Goal: Task Accomplishment & Management: Complete application form

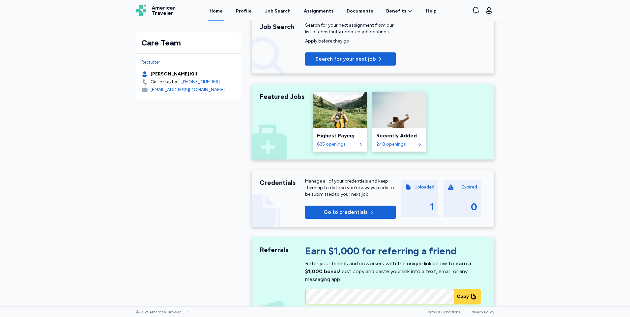
scroll to position [78, 0]
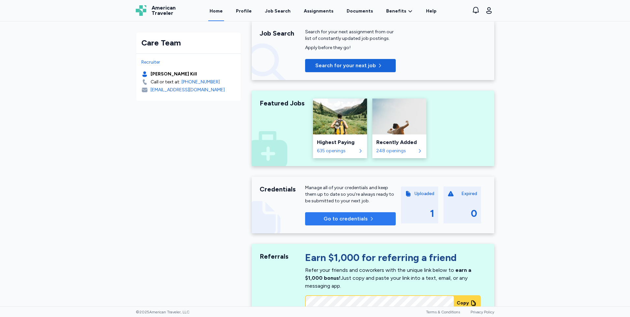
click at [348, 219] on span "Go to credentials" at bounding box center [346, 219] width 44 height 8
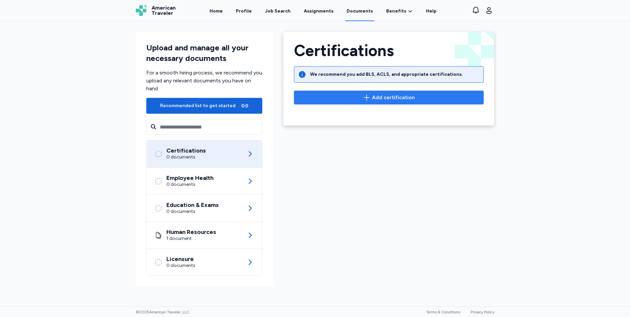
click at [392, 96] on span "Add certification" at bounding box center [393, 98] width 43 height 8
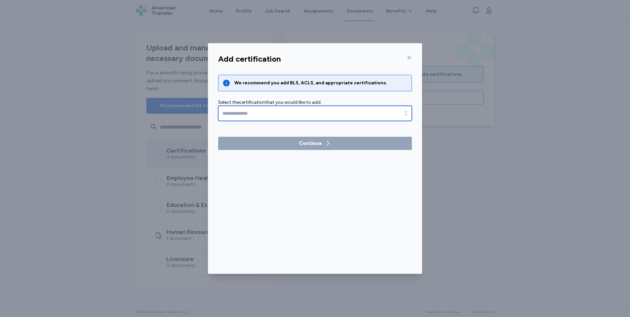
click at [405, 113] on icon "button" at bounding box center [406, 113] width 7 height 7
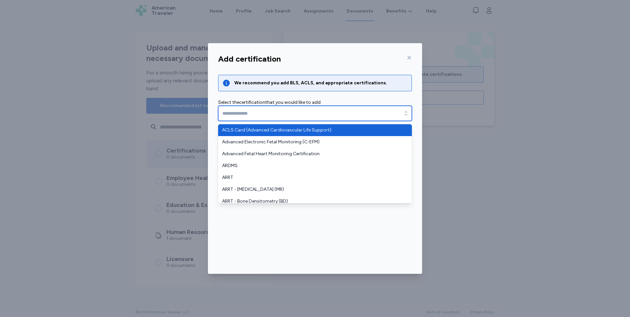
type input "**********"
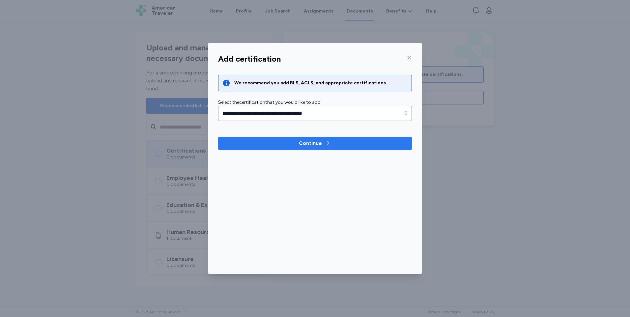
click at [311, 143] on div "Continue" at bounding box center [310, 143] width 23 height 8
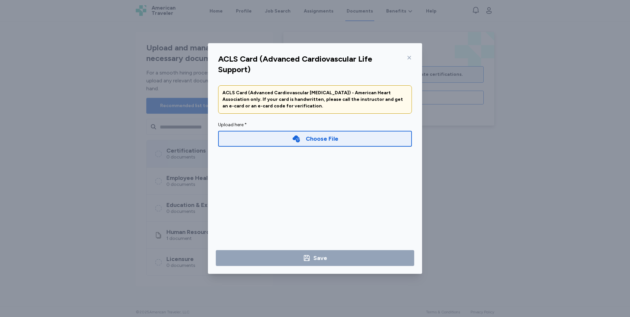
click at [316, 139] on div "Choose File" at bounding box center [322, 138] width 33 height 9
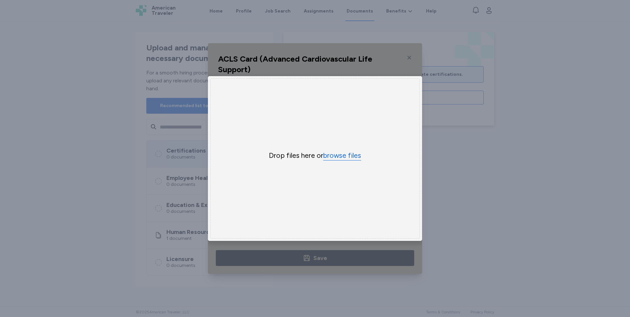
click at [341, 153] on button "browse files" at bounding box center [342, 156] width 38 height 10
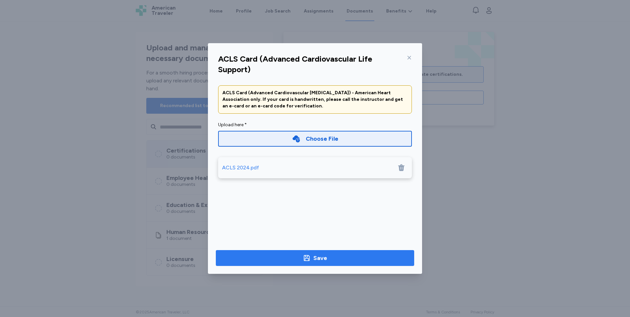
click at [326, 260] on div "Save" at bounding box center [321, 258] width 14 height 9
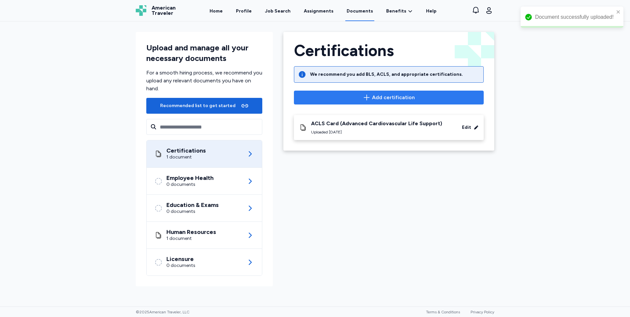
click at [369, 97] on icon "button" at bounding box center [367, 98] width 6 height 6
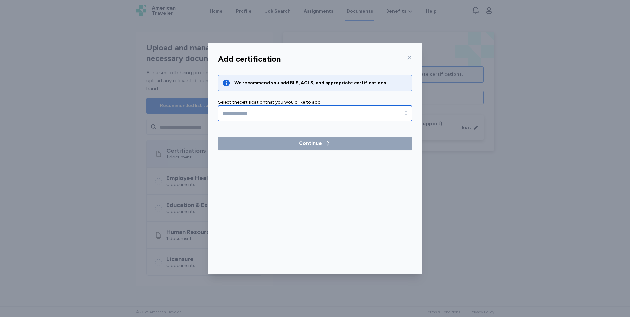
click at [402, 114] on div "button" at bounding box center [406, 113] width 12 height 15
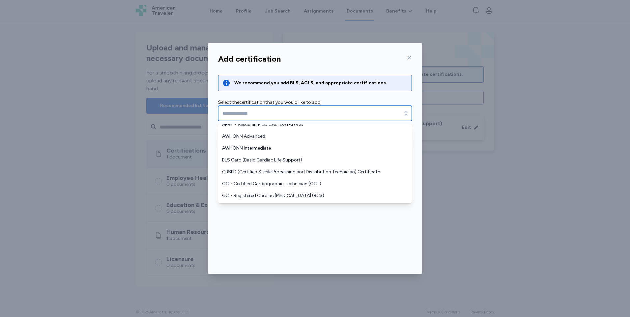
scroll to position [198, 0]
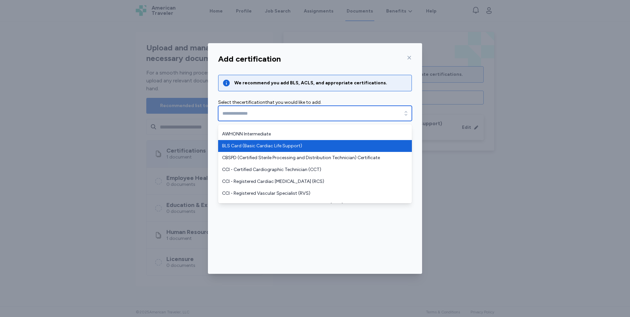
type input "**********"
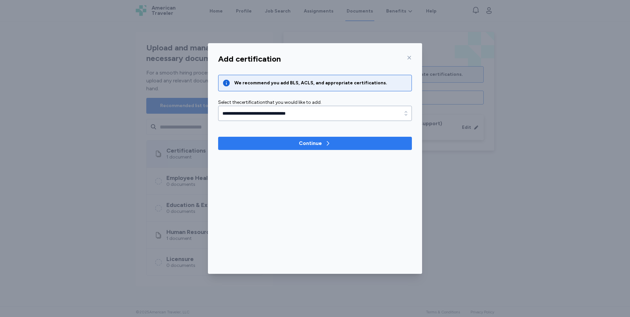
click at [311, 143] on div "Continue" at bounding box center [310, 143] width 23 height 8
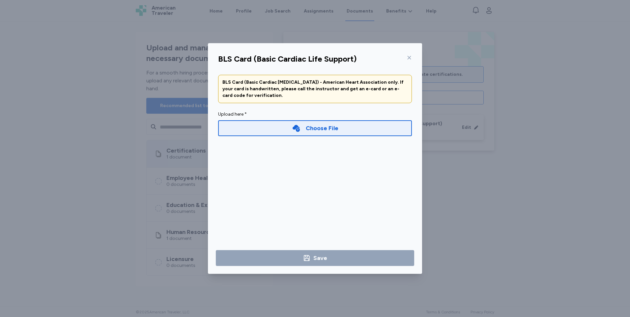
click at [311, 128] on div "Choose File" at bounding box center [322, 128] width 33 height 9
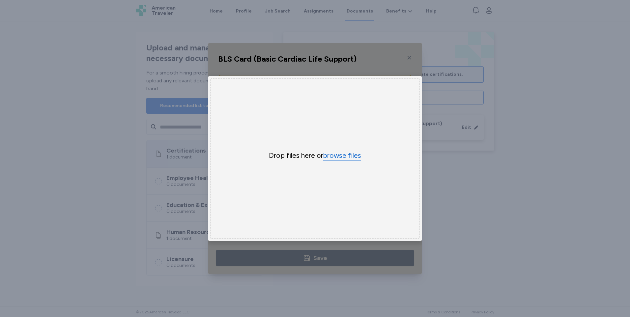
click at [339, 154] on button "browse files" at bounding box center [342, 156] width 38 height 10
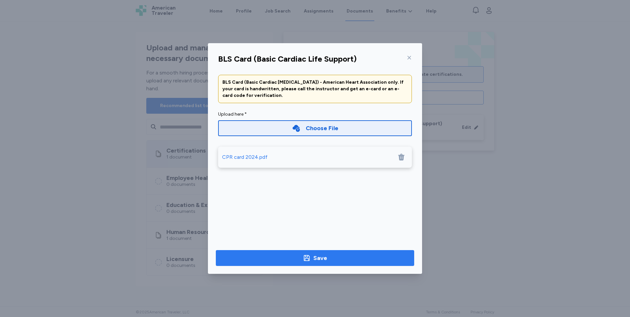
click at [318, 257] on div "Save" at bounding box center [321, 258] width 14 height 9
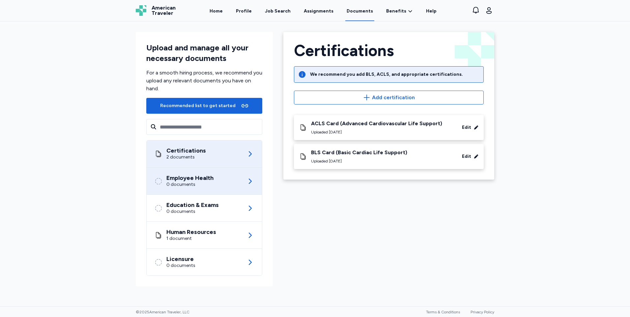
click at [224, 184] on div "Employee Health 0 documents" at bounding box center [205, 181] width 100 height 27
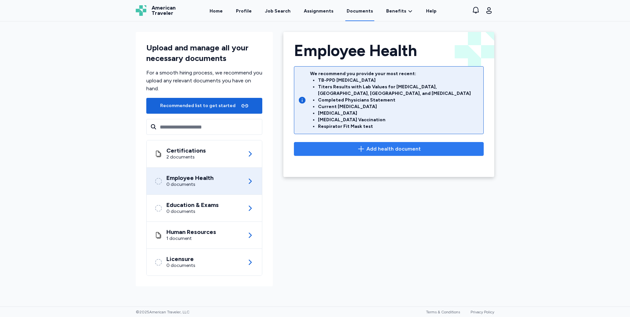
click at [389, 145] on span "Add health document" at bounding box center [394, 149] width 54 height 8
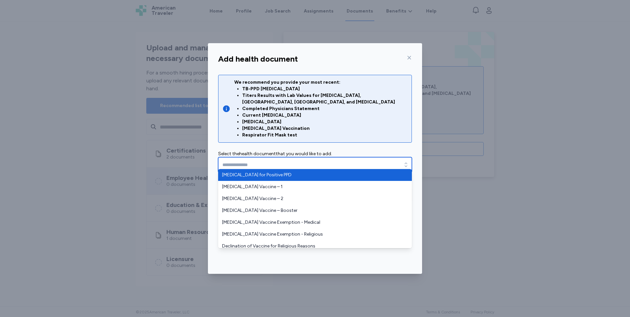
click at [404, 162] on icon "button" at bounding box center [406, 165] width 7 height 7
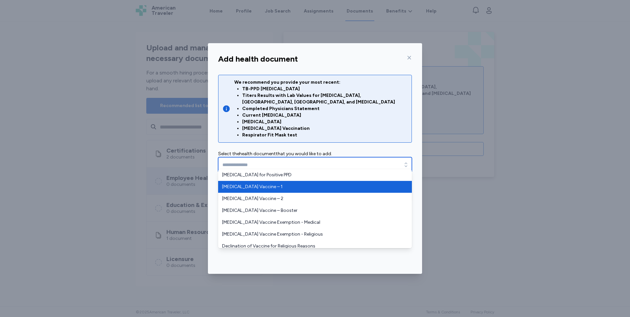
type input "**********"
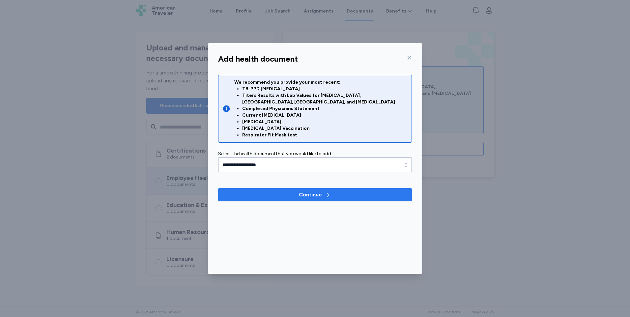
click at [315, 191] on div "Continue" at bounding box center [310, 195] width 23 height 8
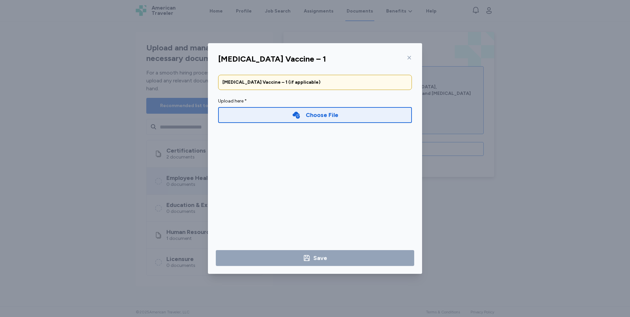
click at [316, 113] on div "Choose File" at bounding box center [322, 114] width 33 height 9
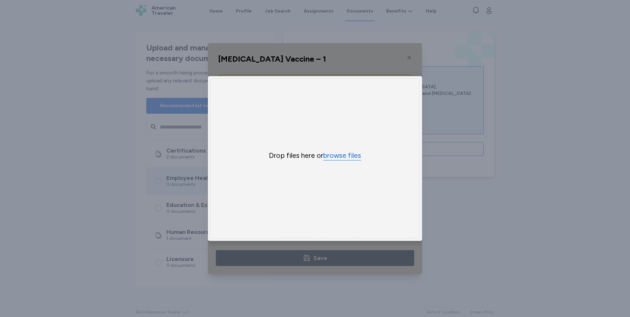
click at [342, 152] on button "browse files" at bounding box center [342, 156] width 38 height 10
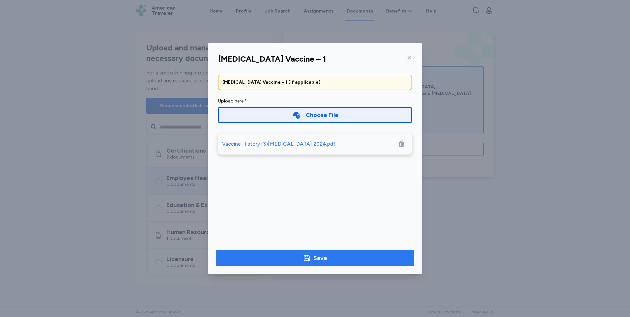
click at [317, 257] on div "Save" at bounding box center [321, 258] width 14 height 9
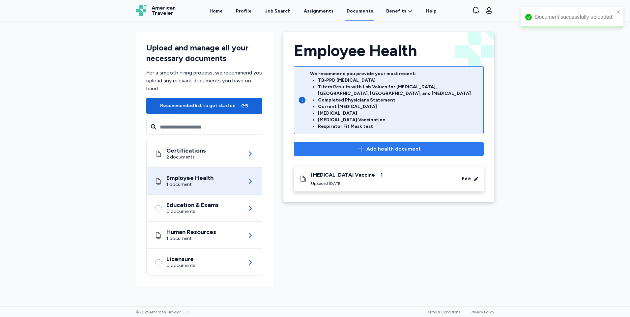
click at [398, 145] on span "Add health document" at bounding box center [394, 149] width 54 height 8
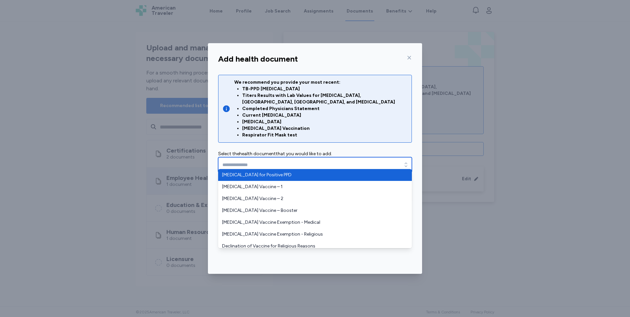
click at [407, 162] on icon "button" at bounding box center [406, 165] width 7 height 7
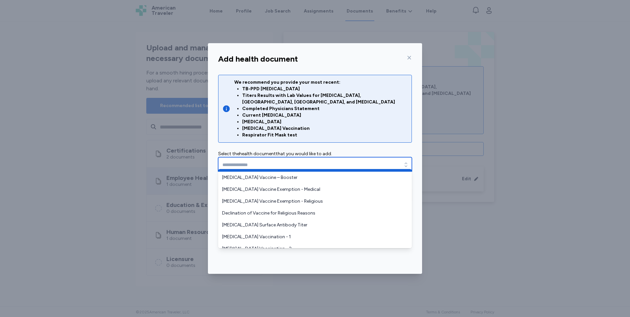
scroll to position [66, 0]
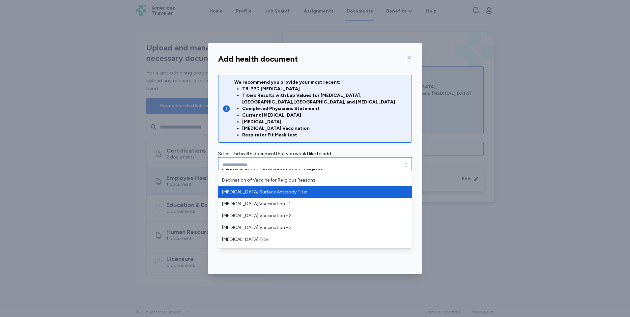
type input "**********"
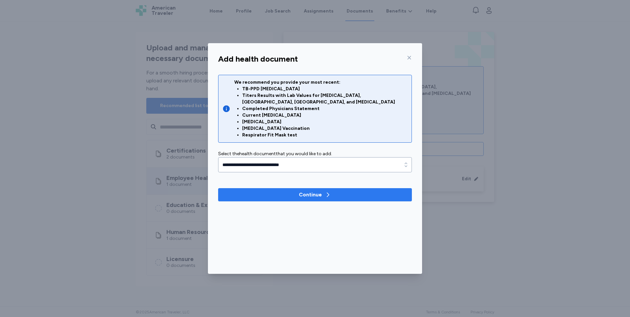
click at [309, 191] on div "Continue" at bounding box center [310, 195] width 23 height 8
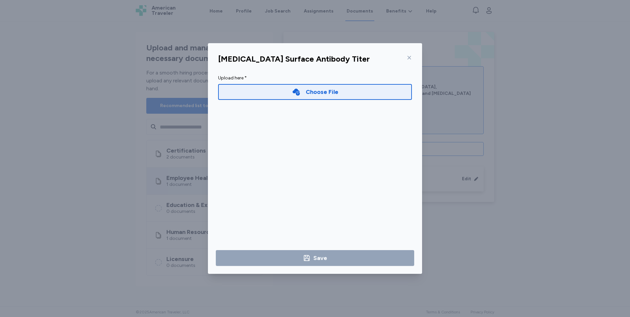
click at [309, 92] on div "Choose File" at bounding box center [322, 91] width 33 height 9
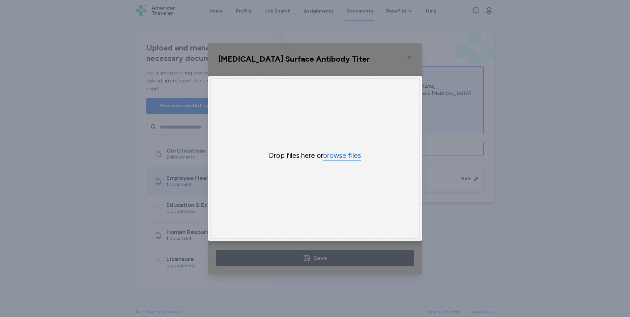
click at [338, 153] on button "browse files" at bounding box center [342, 156] width 38 height 10
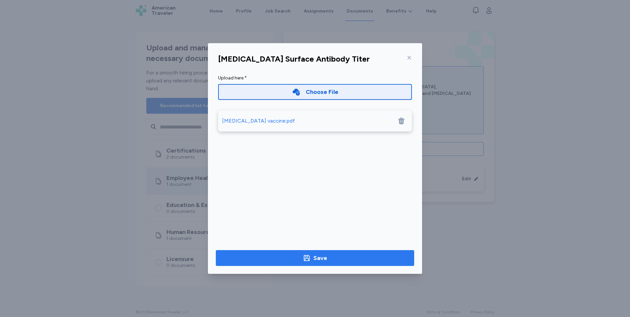
click at [320, 256] on div "Save" at bounding box center [321, 258] width 14 height 9
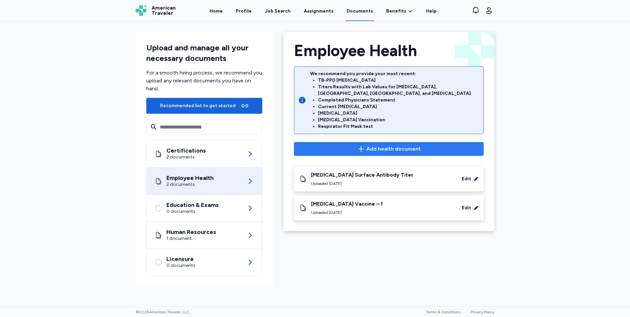
click at [399, 145] on span "Add health document" at bounding box center [394, 149] width 54 height 8
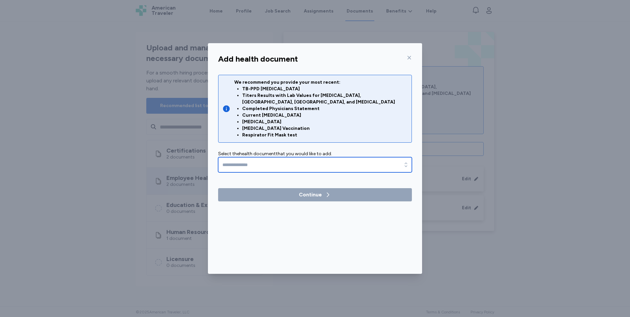
click at [406, 162] on icon "button" at bounding box center [406, 165] width 7 height 7
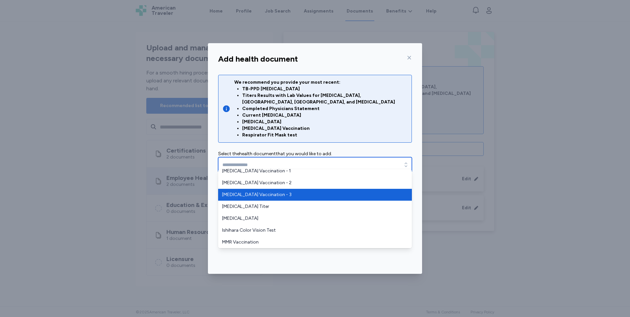
scroll to position [132, 0]
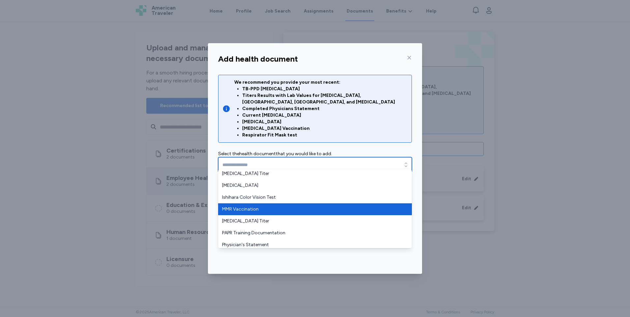
type input "**********"
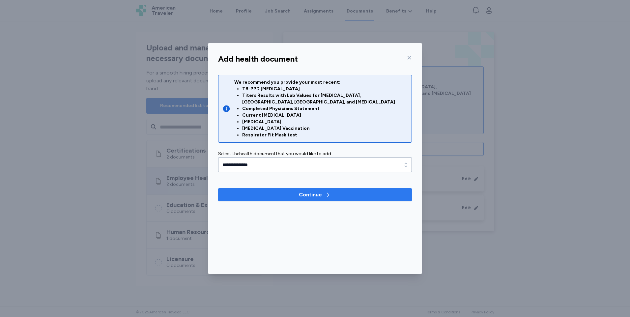
click at [312, 191] on div "Continue" at bounding box center [310, 195] width 23 height 8
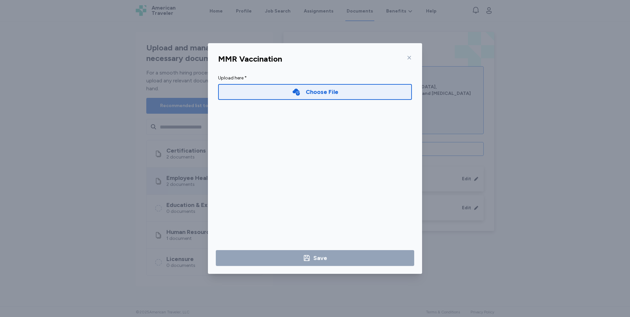
click at [318, 92] on div "Choose File" at bounding box center [322, 91] width 33 height 9
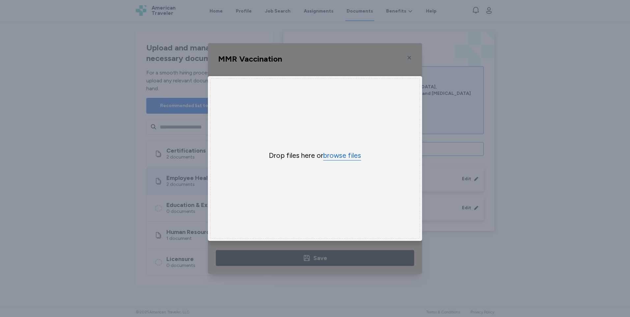
click at [336, 154] on button "browse files" at bounding box center [342, 156] width 38 height 10
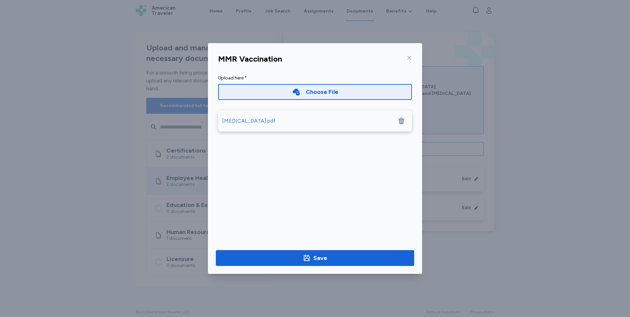
click at [319, 92] on div "Choose File" at bounding box center [322, 91] width 33 height 9
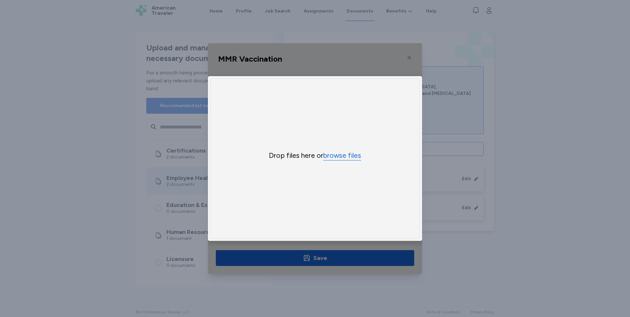
click at [334, 153] on button "browse files" at bounding box center [342, 156] width 38 height 10
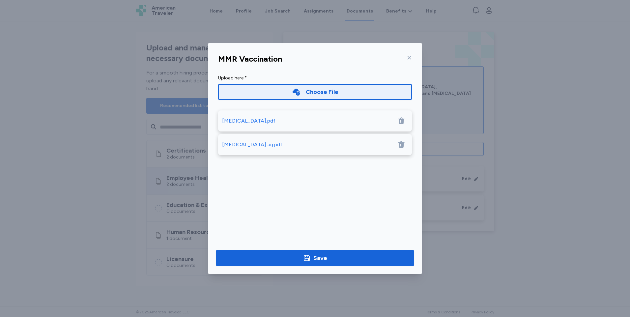
click at [317, 92] on div "Choose File" at bounding box center [322, 91] width 33 height 9
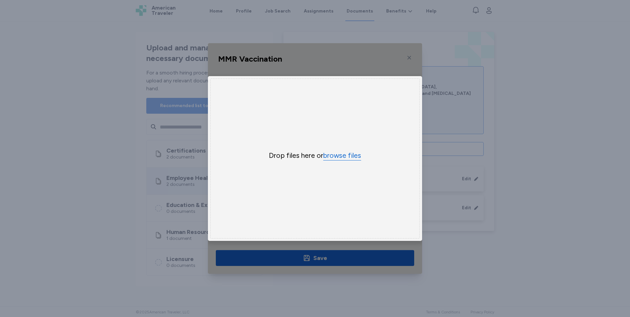
click at [343, 153] on button "browse files" at bounding box center [342, 156] width 38 height 10
click at [327, 242] on div "Uppy Dashboard Window (Press escape to close)" at bounding box center [315, 158] width 214 height 231
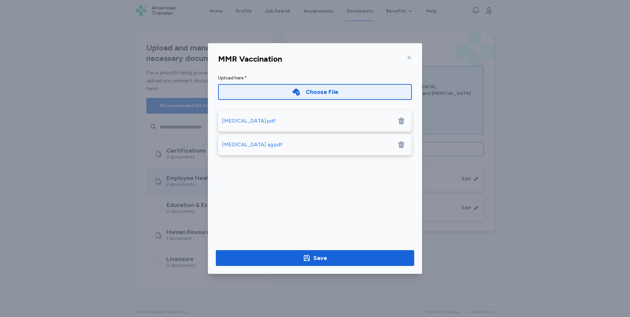
click at [401, 120] on icon at bounding box center [402, 121] width 6 height 7
click at [339, 90] on div "Choose File" at bounding box center [315, 92] width 194 height 16
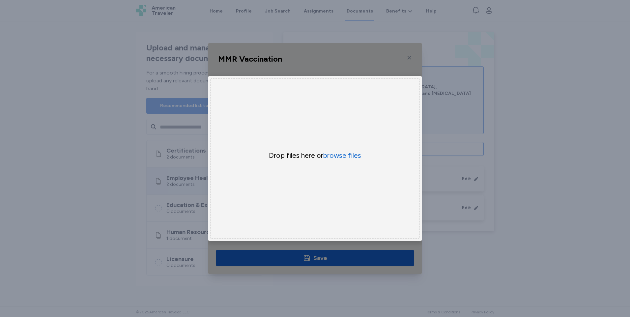
click at [110, 212] on div "MMR Vaccination Upload here * Choose File × Drop your files here Drop files her…" at bounding box center [315, 158] width 630 height 317
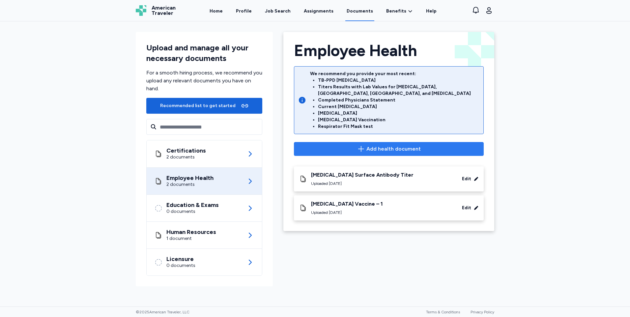
click at [404, 145] on span "Add health document" at bounding box center [394, 149] width 54 height 8
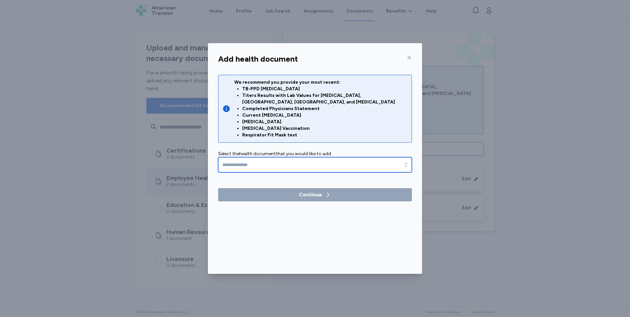
click at [402, 158] on div "button" at bounding box center [406, 164] width 12 height 15
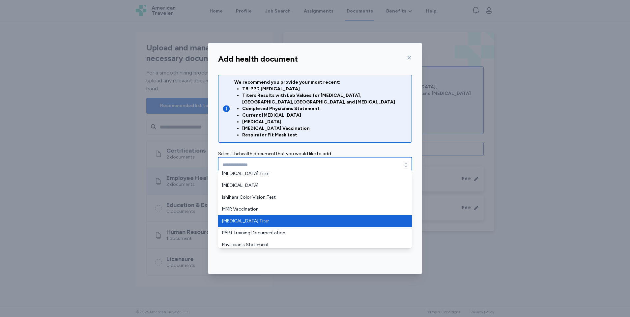
type input "**********"
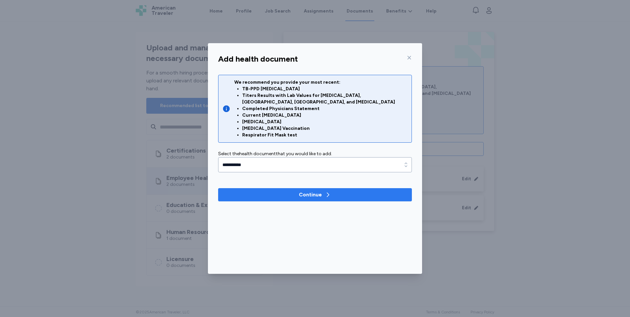
click at [312, 191] on div "Continue" at bounding box center [310, 195] width 23 height 8
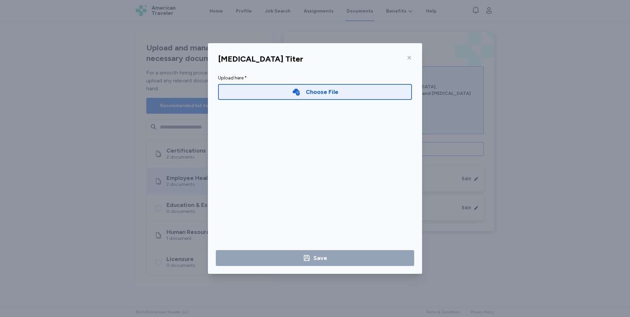
click at [316, 94] on div "Choose File" at bounding box center [322, 91] width 33 height 9
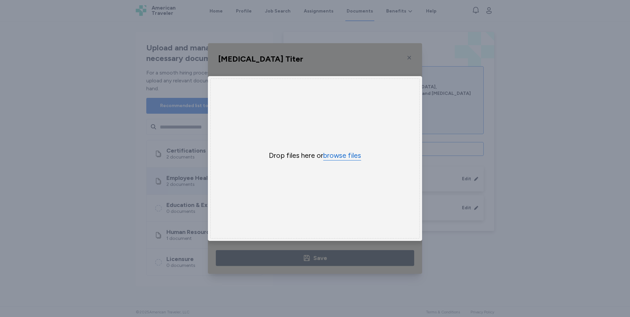
click at [335, 155] on button "browse files" at bounding box center [342, 156] width 38 height 10
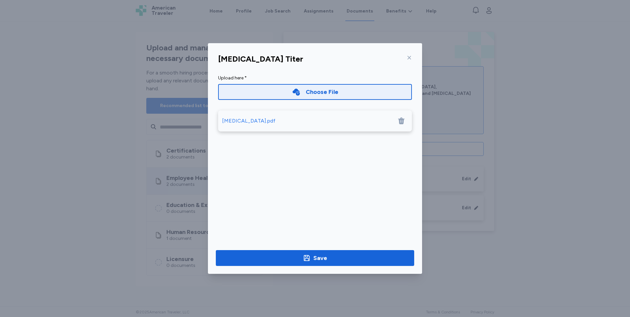
click at [310, 93] on div "Choose File" at bounding box center [322, 91] width 33 height 9
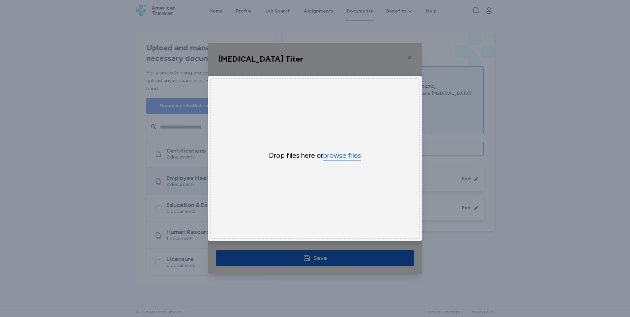
click at [338, 152] on button "browse files" at bounding box center [342, 156] width 38 height 10
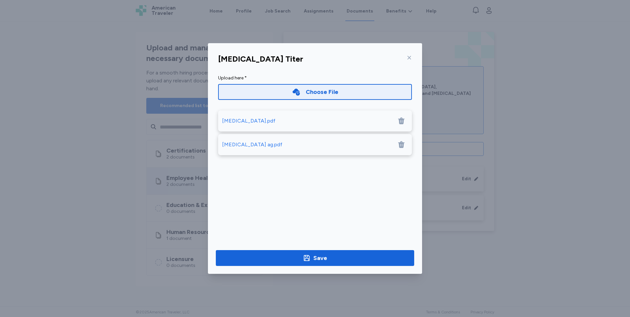
click at [316, 93] on div "Choose File" at bounding box center [322, 91] width 33 height 9
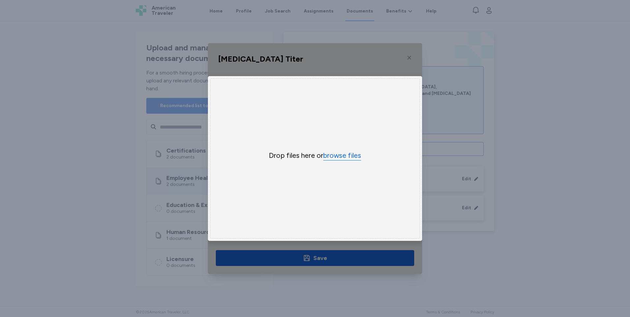
click at [335, 153] on button "browse files" at bounding box center [342, 156] width 38 height 10
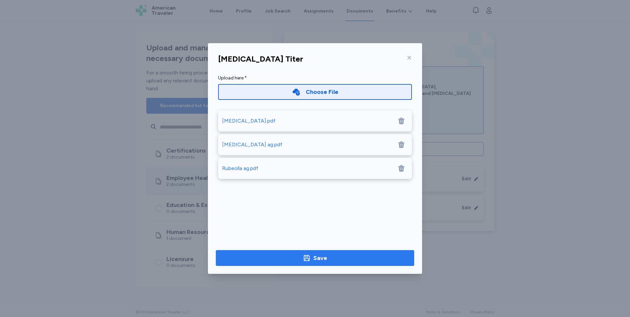
click at [314, 255] on div "Save" at bounding box center [321, 258] width 14 height 9
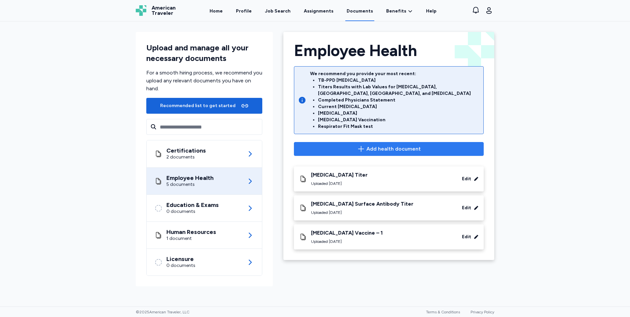
click at [389, 145] on span "Add health document" at bounding box center [394, 149] width 54 height 8
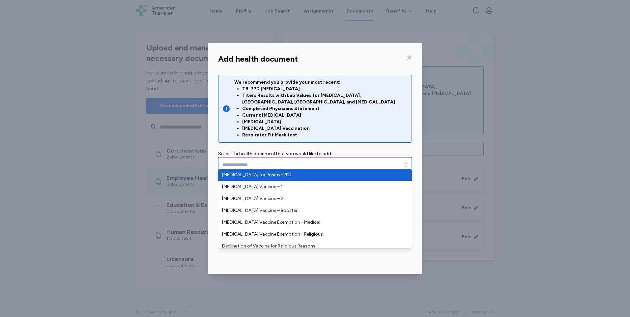
click at [404, 162] on icon "button" at bounding box center [406, 165] width 7 height 7
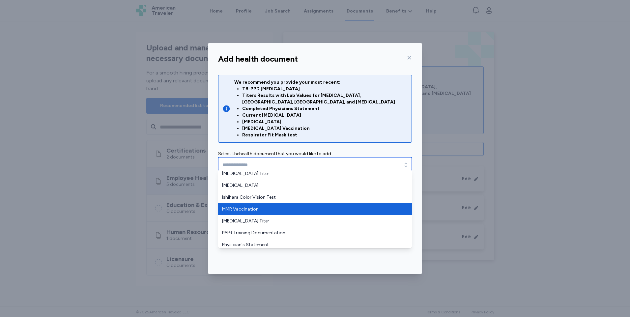
type input "**********"
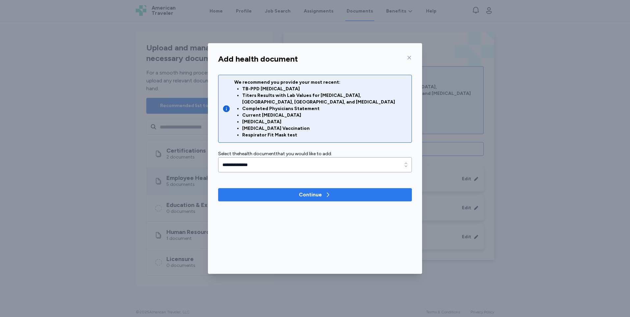
click at [318, 191] on div "Continue" at bounding box center [310, 195] width 23 height 8
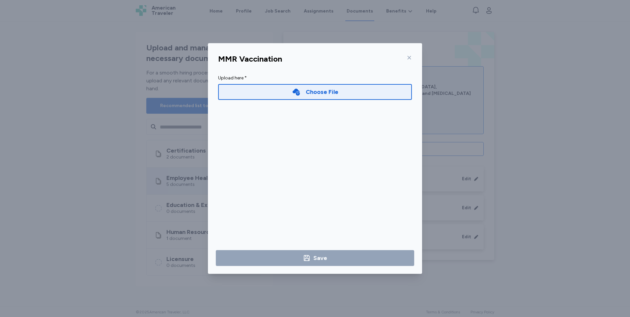
click at [319, 91] on div "Choose File" at bounding box center [322, 91] width 33 height 9
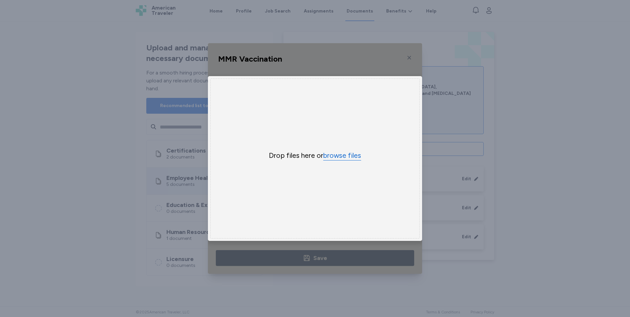
click at [342, 154] on button "browse files" at bounding box center [342, 156] width 38 height 10
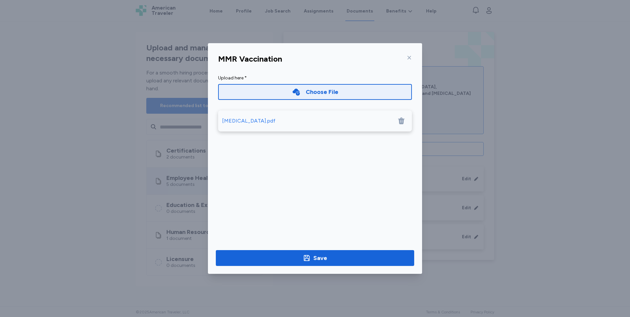
click at [311, 93] on div "Choose File" at bounding box center [322, 91] width 33 height 9
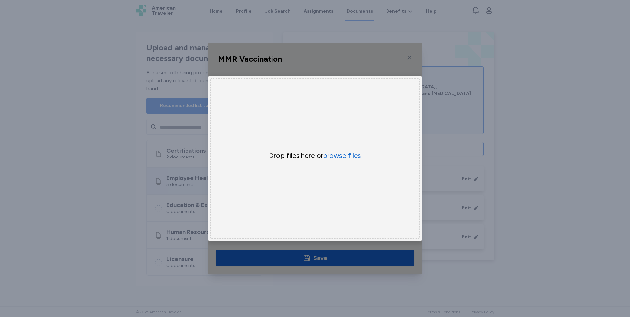
click at [336, 151] on button "browse files" at bounding box center [342, 156] width 38 height 10
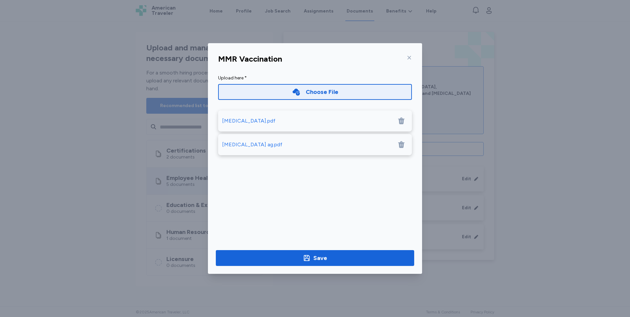
click at [323, 91] on div "Choose File" at bounding box center [322, 91] width 33 height 9
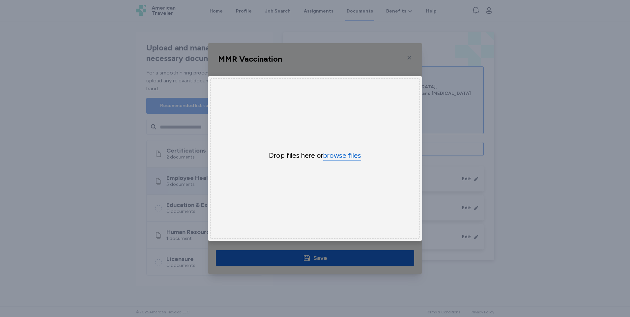
click at [342, 151] on button "browse files" at bounding box center [342, 156] width 38 height 10
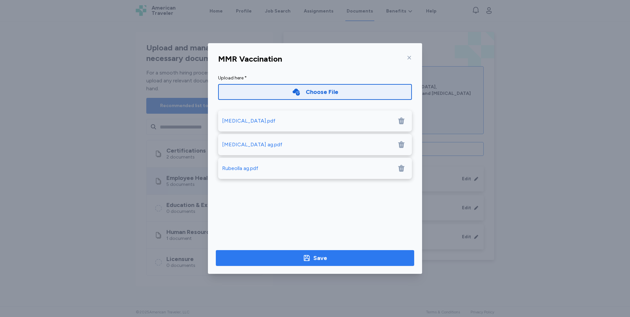
click at [322, 257] on div "Save" at bounding box center [321, 258] width 14 height 9
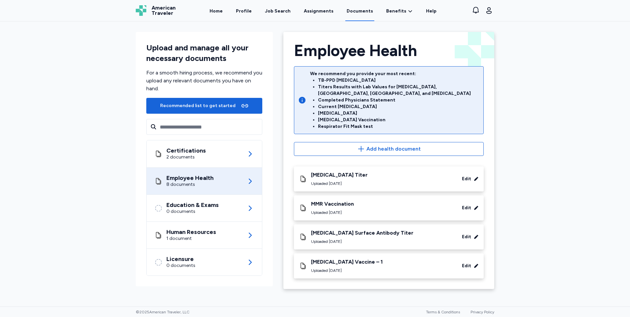
click at [468, 176] on div "Edit" at bounding box center [466, 179] width 9 height 7
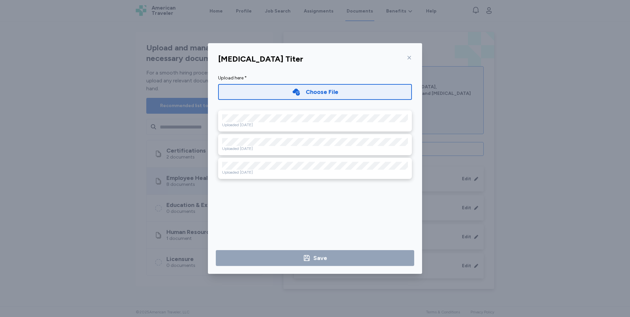
click at [409, 56] on icon at bounding box center [409, 57] width 5 height 5
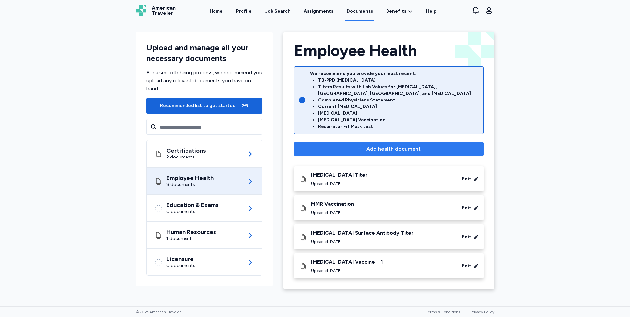
click at [399, 146] on span "Add health document" at bounding box center [394, 149] width 54 height 8
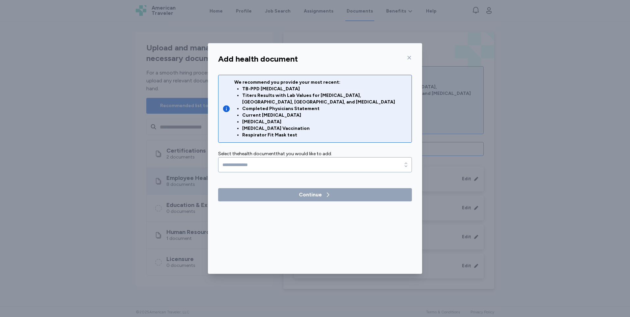
click at [406, 59] on div at bounding box center [408, 57] width 8 height 11
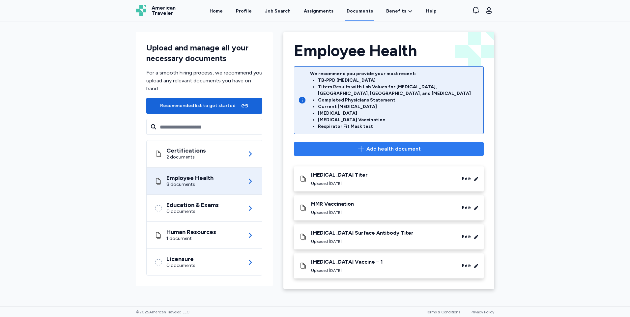
click at [393, 145] on span "Add health document" at bounding box center [394, 149] width 54 height 8
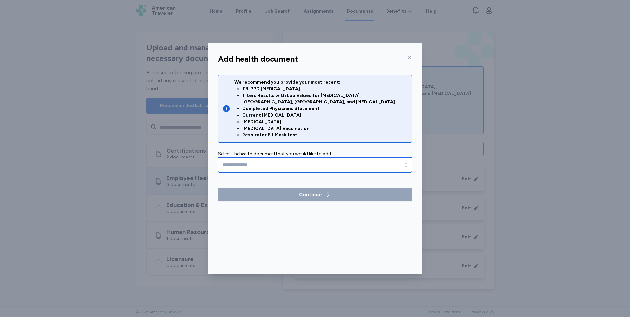
click at [402, 159] on div "button" at bounding box center [406, 164] width 12 height 15
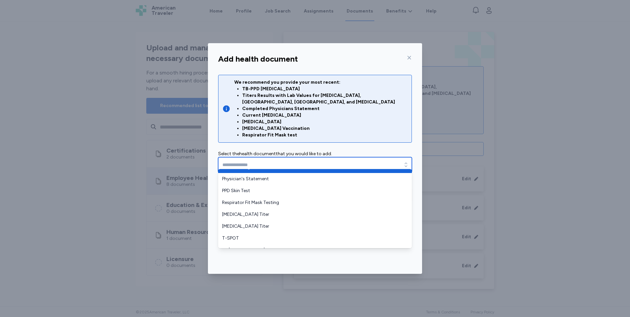
scroll to position [231, 0]
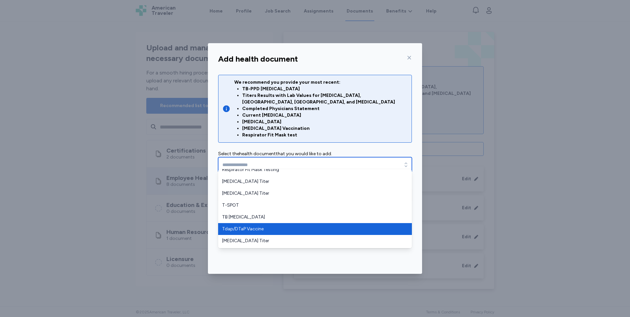
type input "**********"
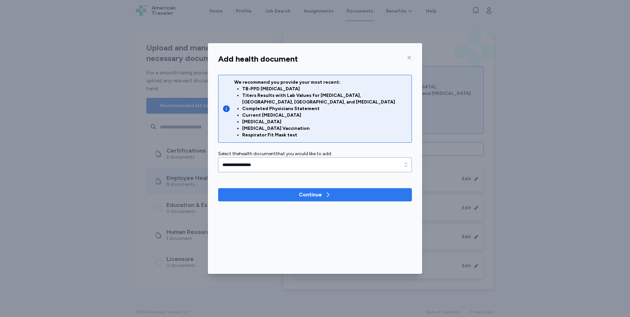
click at [303, 191] on div "Continue" at bounding box center [310, 195] width 23 height 8
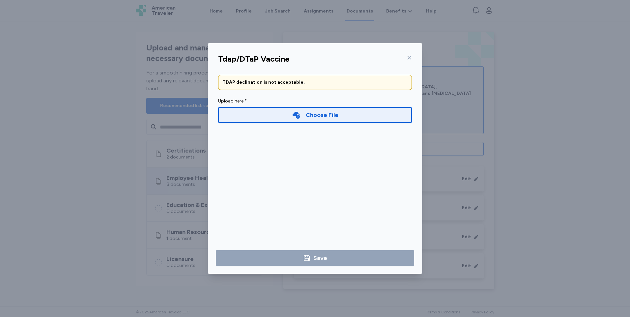
click at [348, 112] on div "Choose File" at bounding box center [315, 115] width 194 height 16
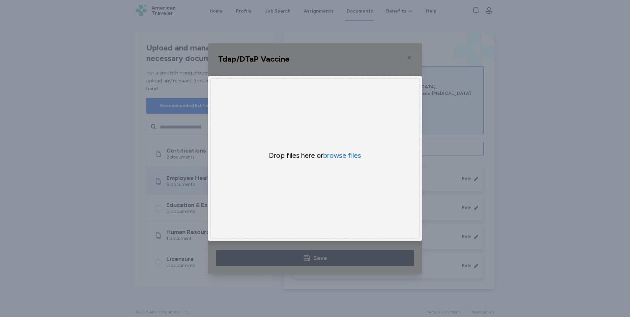
click at [63, 203] on div "Tdap/DTaP Vaccine TDAP declination is not acceptable. Upload here * Choose File…" at bounding box center [315, 158] width 630 height 317
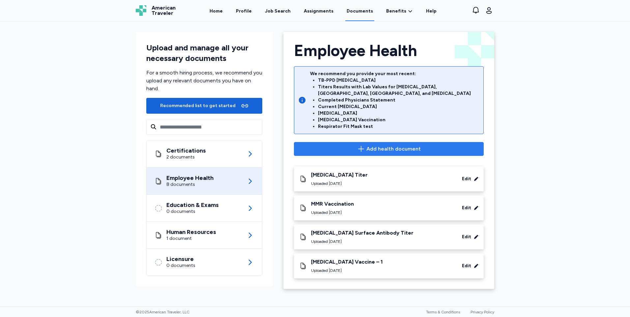
click at [397, 145] on span "Add health document" at bounding box center [394, 149] width 54 height 8
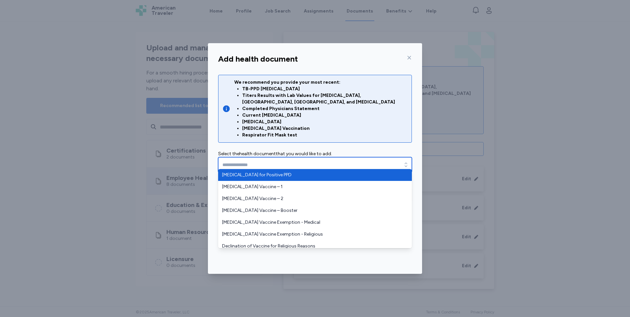
click at [403, 162] on icon "button" at bounding box center [406, 165] width 7 height 7
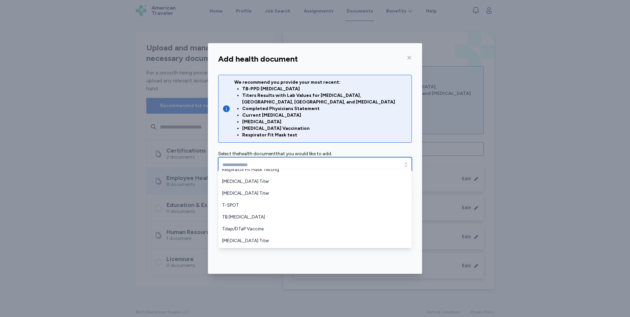
scroll to position [241, 0]
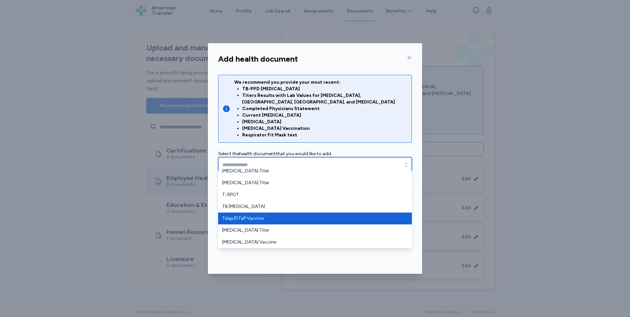
type input "**********"
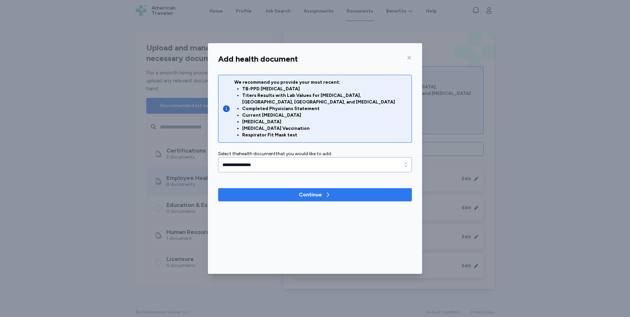
click at [318, 191] on div "Continue" at bounding box center [310, 195] width 23 height 8
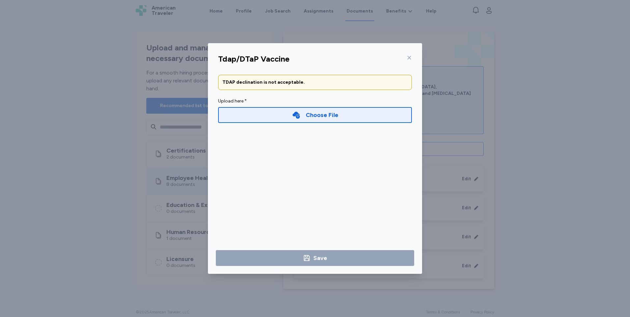
click at [316, 114] on div "Choose File" at bounding box center [322, 114] width 33 height 9
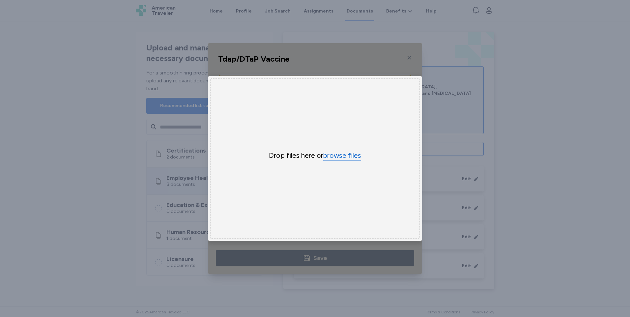
click at [339, 153] on button "browse files" at bounding box center [342, 156] width 38 height 10
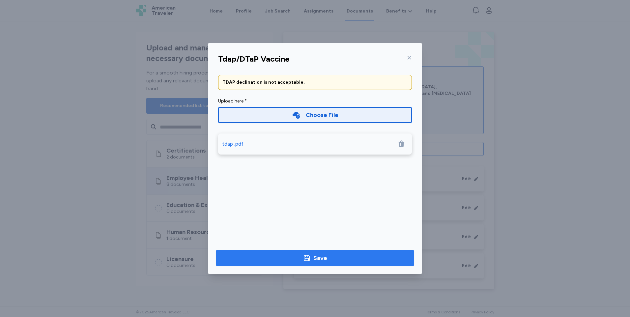
click at [320, 259] on div "Save" at bounding box center [321, 258] width 14 height 9
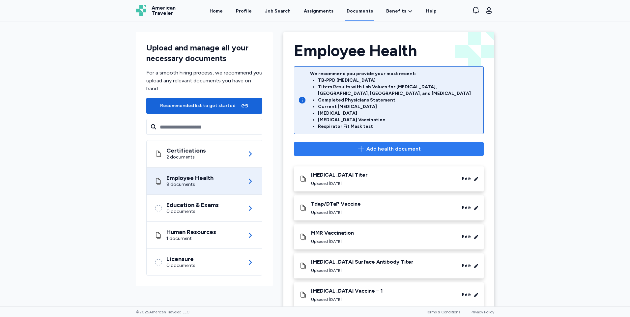
click at [387, 145] on span "Add health document" at bounding box center [394, 149] width 54 height 8
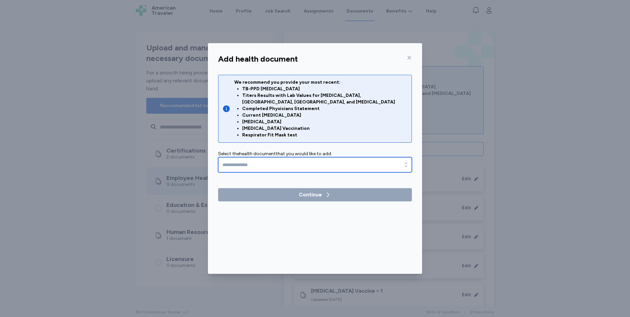
click at [405, 162] on icon "button" at bounding box center [406, 165] width 7 height 7
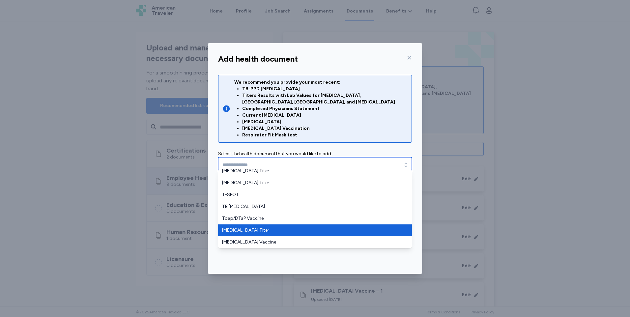
type input "**********"
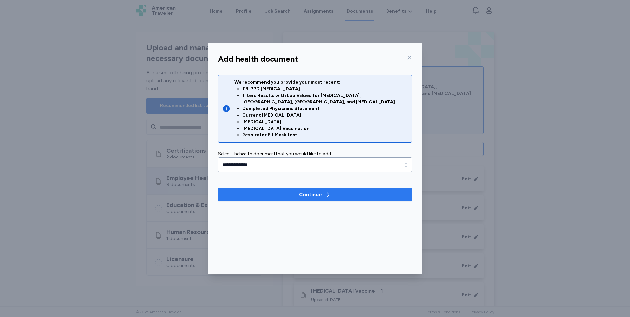
click at [317, 191] on div "Continue" at bounding box center [310, 195] width 23 height 8
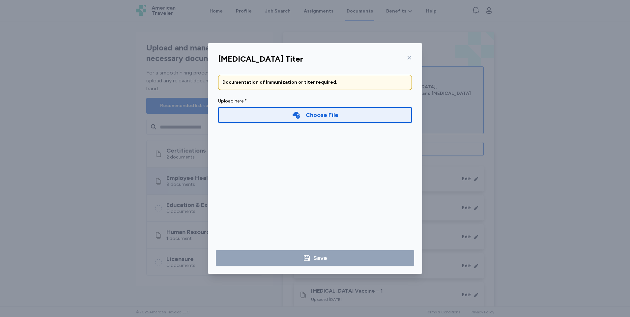
click at [310, 116] on div "Choose File" at bounding box center [322, 114] width 33 height 9
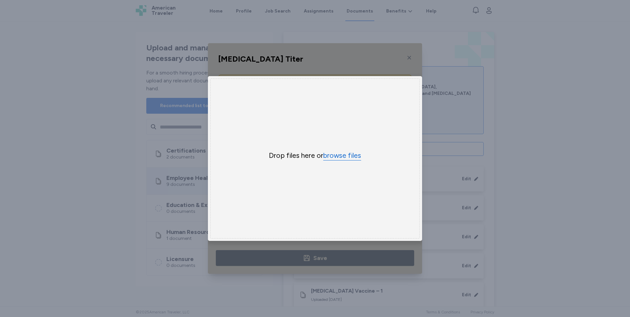
click at [340, 154] on button "browse files" at bounding box center [342, 156] width 38 height 10
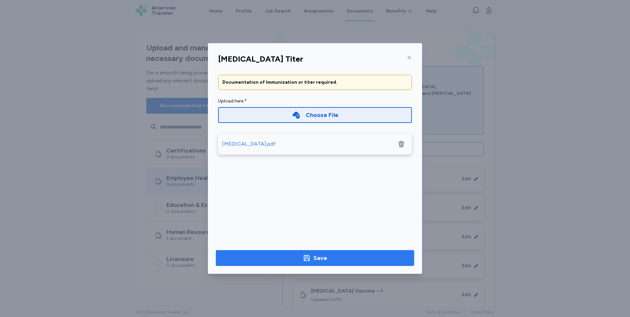
click at [305, 255] on icon "button" at bounding box center [307, 258] width 8 height 8
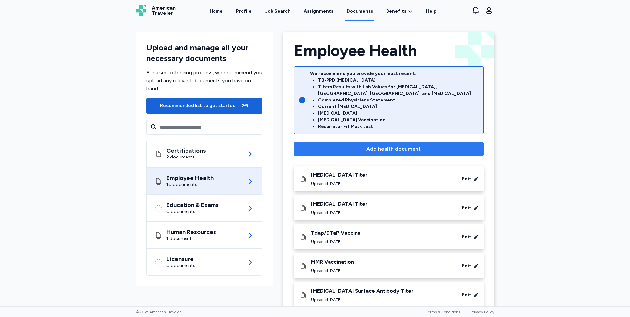
click at [393, 145] on span "Add health document" at bounding box center [394, 149] width 54 height 8
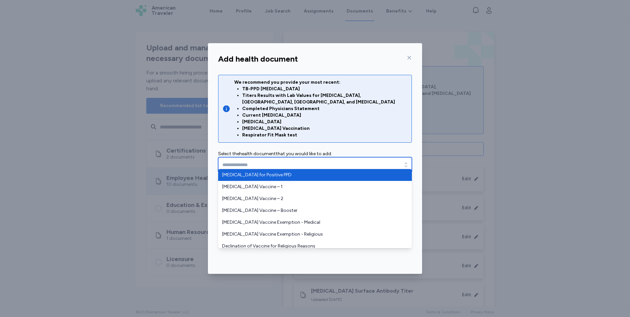
click at [403, 159] on div "button" at bounding box center [406, 164] width 12 height 15
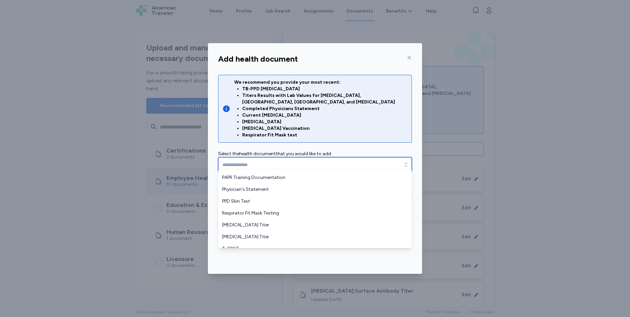
scroll to position [198, 0]
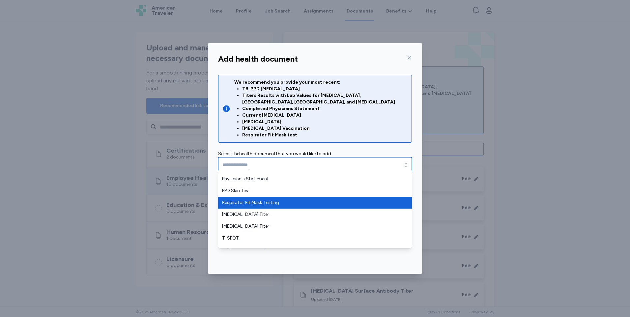
type input "**********"
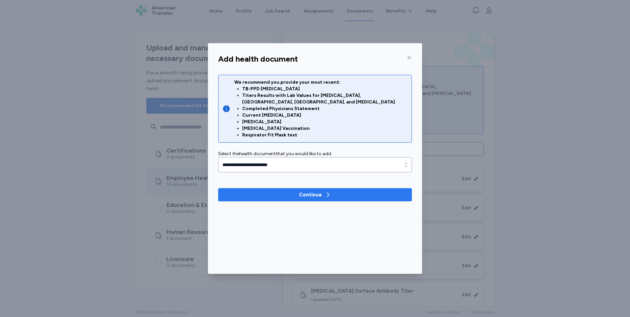
click at [316, 191] on div "Continue" at bounding box center [310, 195] width 23 height 8
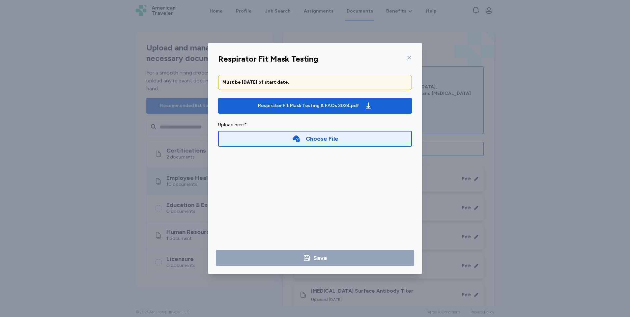
click at [323, 140] on div "Choose File" at bounding box center [322, 138] width 33 height 9
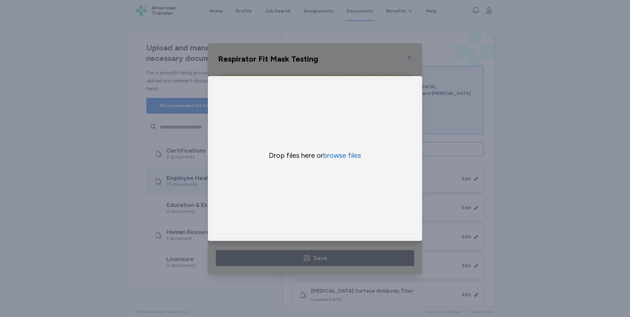
click at [97, 186] on div "Respirator Fit Mask Testing Must be [DATE] of start date. Respirator Fit Mask T…" at bounding box center [315, 158] width 630 height 317
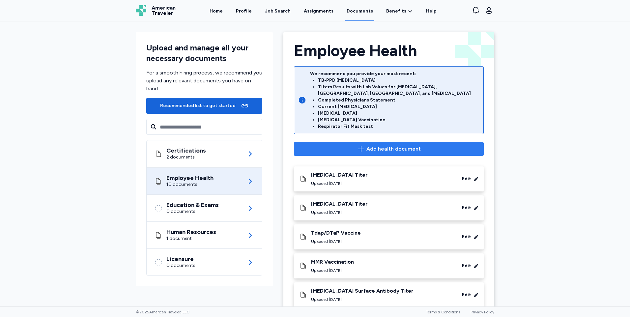
click at [392, 145] on span "Add health document" at bounding box center [394, 149] width 54 height 8
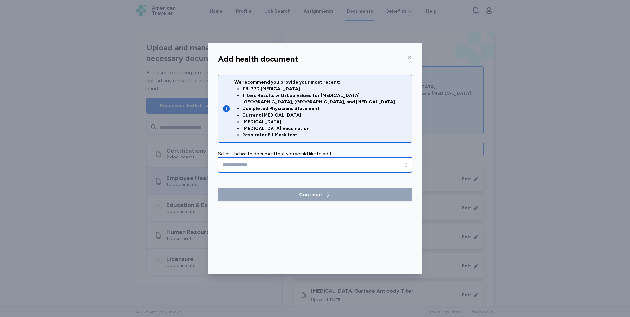
click at [403, 159] on div "button" at bounding box center [406, 164] width 12 height 15
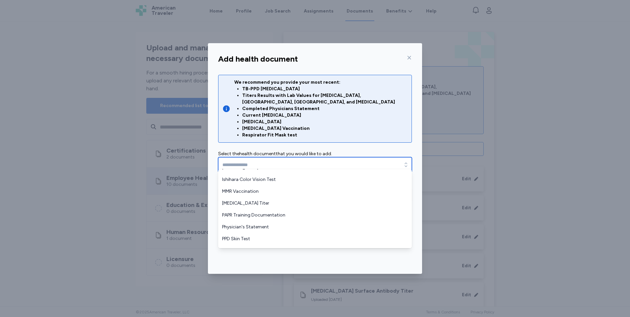
scroll to position [165, 0]
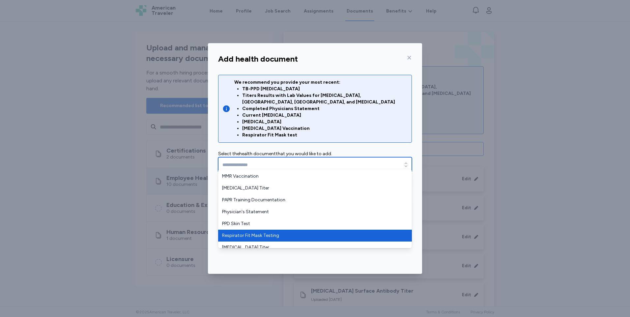
type input "**********"
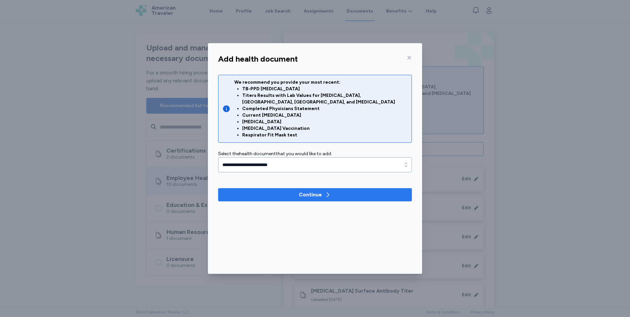
click at [317, 191] on div "Continue" at bounding box center [310, 195] width 23 height 8
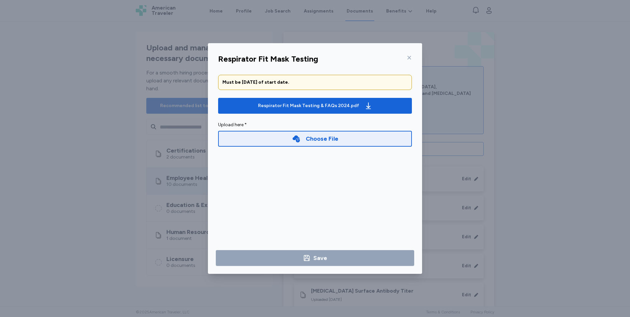
click at [320, 139] on div "Choose File" at bounding box center [322, 138] width 33 height 9
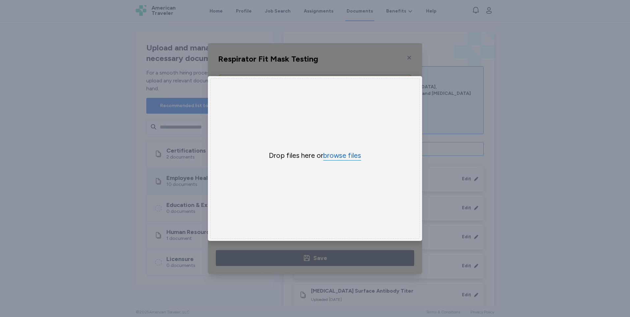
click at [339, 154] on button "browse files" at bounding box center [342, 156] width 38 height 10
click at [96, 139] on div "Respirator Fit Mask Testing Must be [DATE] of start date. Respirator Fit Mask T…" at bounding box center [315, 158] width 630 height 317
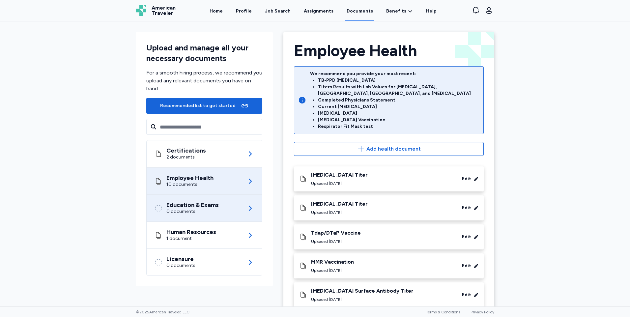
click at [190, 207] on div "Education & Exams" at bounding box center [193, 205] width 52 height 7
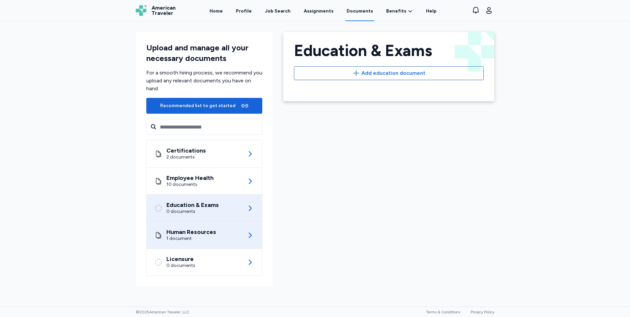
click at [208, 239] on div "1 document" at bounding box center [192, 238] width 50 height 7
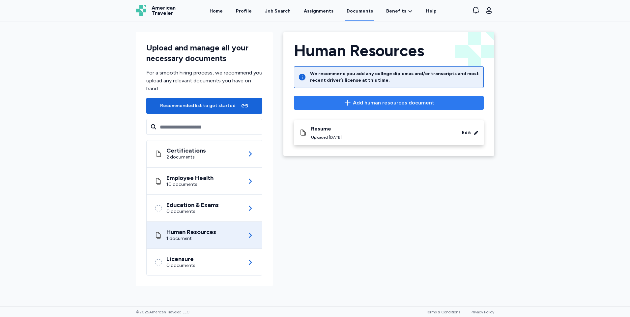
click at [382, 107] on button "Add human resources document" at bounding box center [389, 103] width 190 height 14
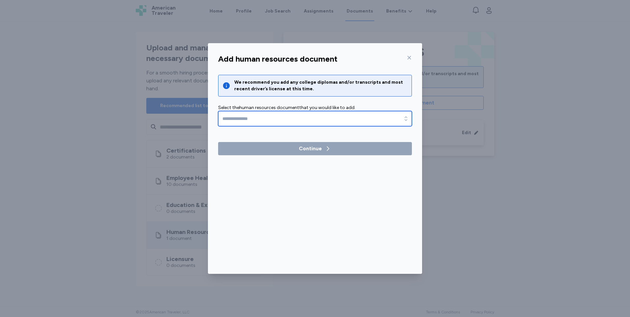
click at [400, 119] on input "text" at bounding box center [315, 118] width 194 height 15
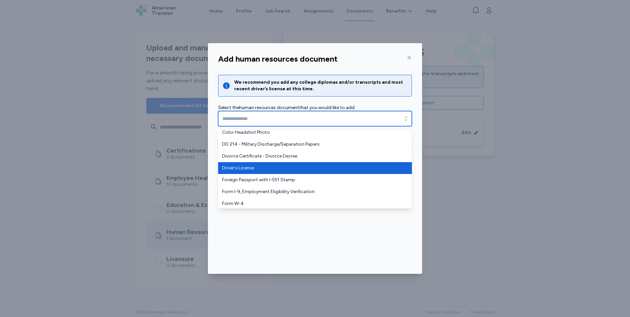
scroll to position [33, 0]
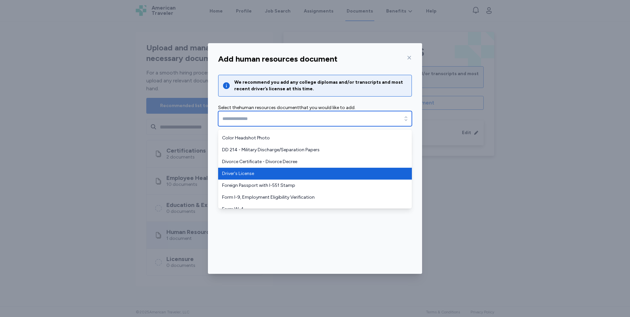
type input "**********"
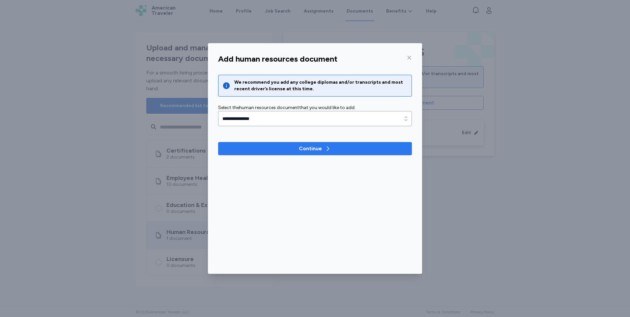
click at [313, 148] on div "Continue" at bounding box center [310, 149] width 23 height 8
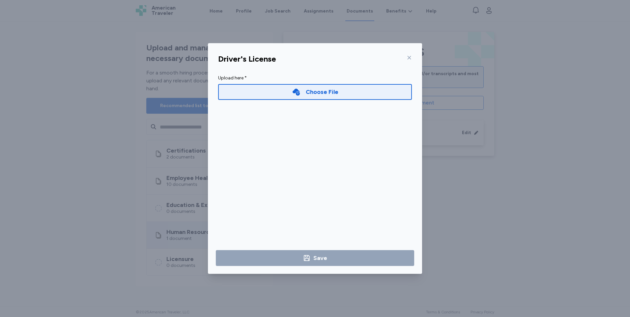
click at [339, 94] on div "Choose File" at bounding box center [315, 92] width 194 height 16
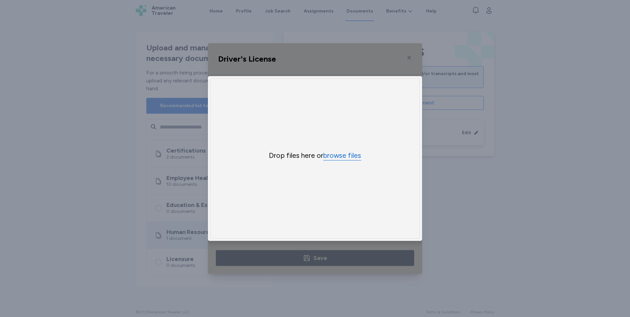
click at [342, 154] on button "browse files" at bounding box center [342, 156] width 38 height 10
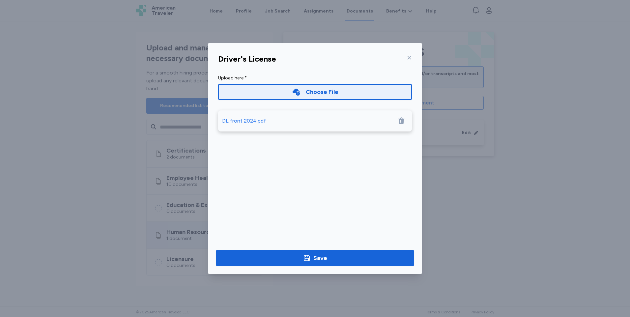
click at [329, 91] on div "Choose File" at bounding box center [322, 91] width 33 height 9
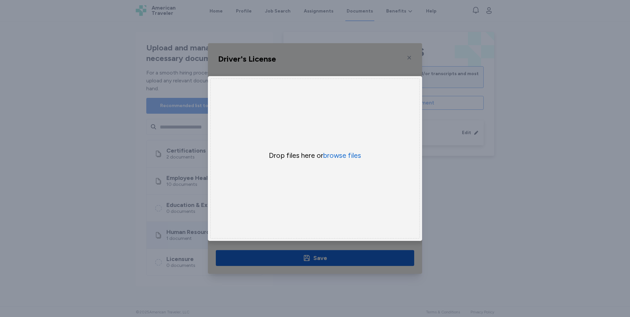
click at [467, 191] on div "Driver's License Upload here * Choose File × Drop your files here Drop files he…" at bounding box center [315, 158] width 630 height 317
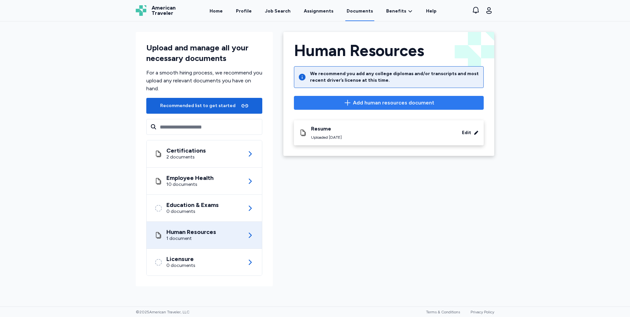
click at [401, 104] on span "Add human resources document" at bounding box center [393, 103] width 81 height 8
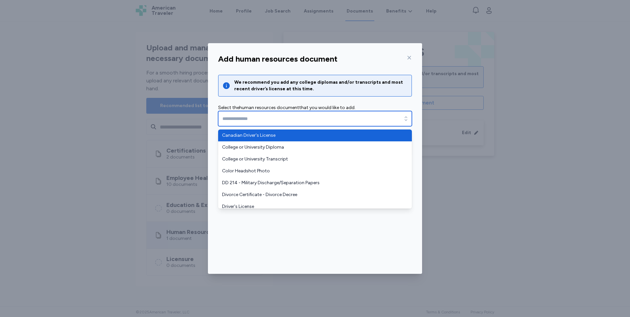
click at [400, 120] on div "button" at bounding box center [406, 118] width 12 height 15
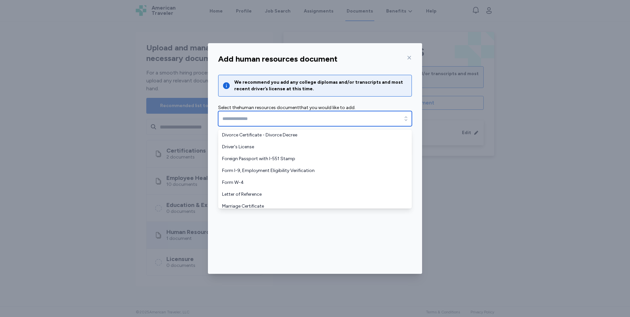
scroll to position [66, 0]
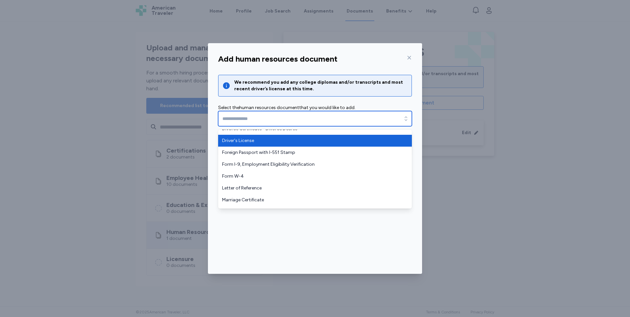
type input "**********"
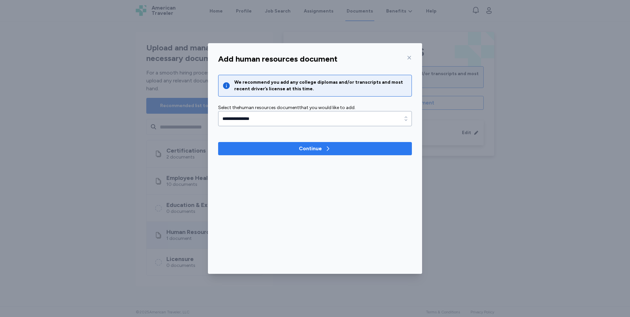
click at [323, 146] on div "Continue" at bounding box center [315, 149] width 32 height 8
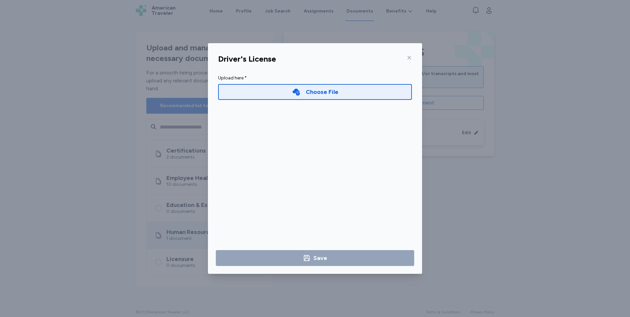
click at [319, 93] on div "Choose File" at bounding box center [322, 91] width 33 height 9
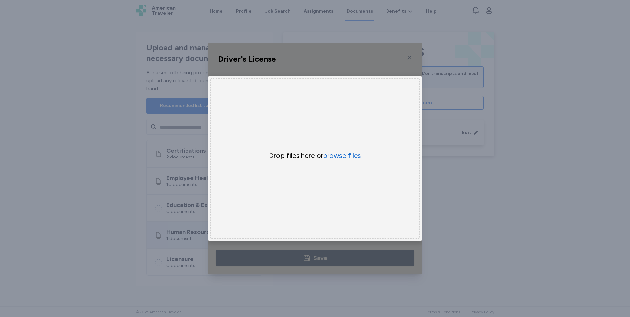
click at [340, 154] on button "browse files" at bounding box center [342, 156] width 38 height 10
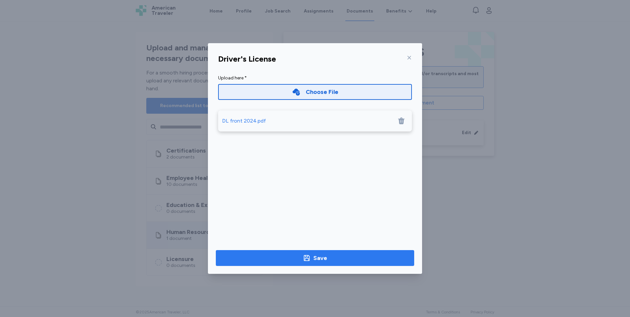
click at [327, 258] on span "Save" at bounding box center [315, 258] width 188 height 9
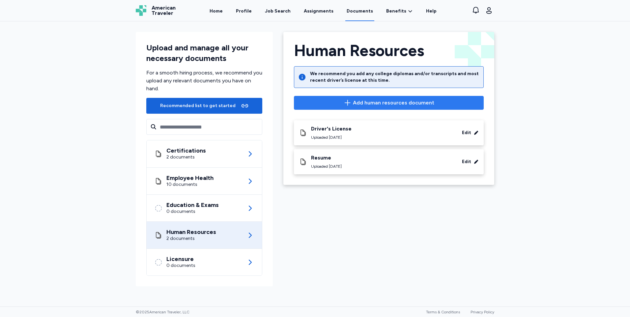
click at [384, 103] on span "Add human resources document" at bounding box center [393, 103] width 81 height 8
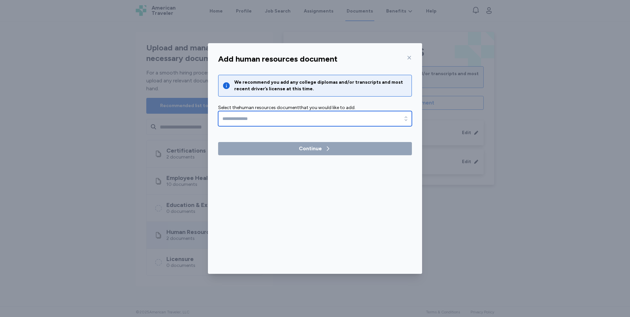
click at [406, 118] on icon "button" at bounding box center [406, 118] width 7 height 7
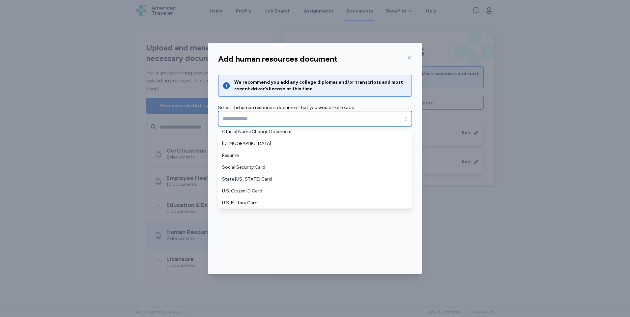
scroll to position [158, 0]
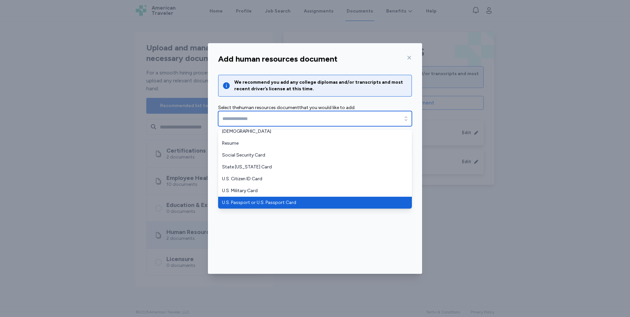
type input "**********"
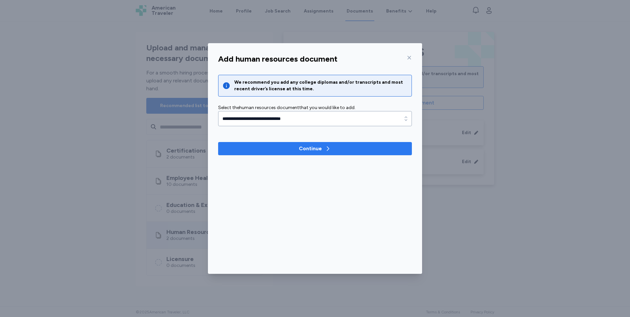
click at [311, 147] on div "Continue" at bounding box center [310, 149] width 23 height 8
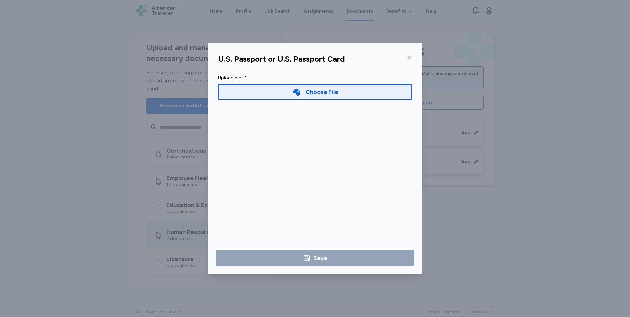
click at [321, 92] on div "Choose File" at bounding box center [322, 91] width 33 height 9
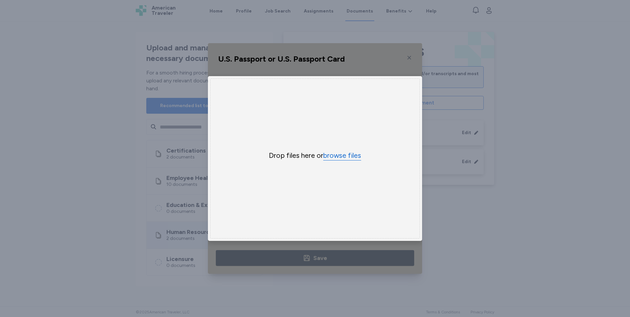
click at [342, 153] on button "browse files" at bounding box center [342, 156] width 38 height 10
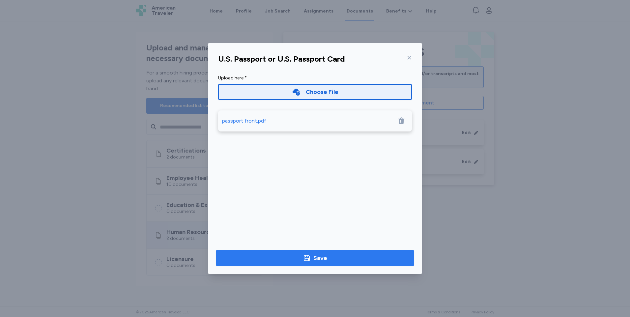
click at [319, 258] on div "Save" at bounding box center [321, 258] width 14 height 9
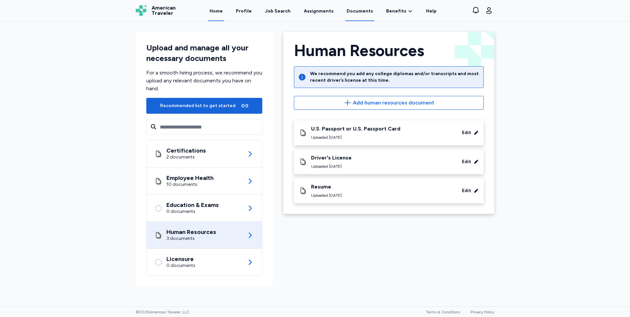
click at [218, 10] on link "Home" at bounding box center [216, 11] width 16 height 20
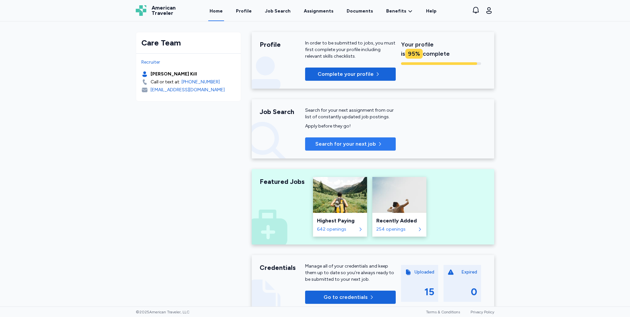
click at [336, 147] on span "Search for your next job" at bounding box center [346, 144] width 61 height 8
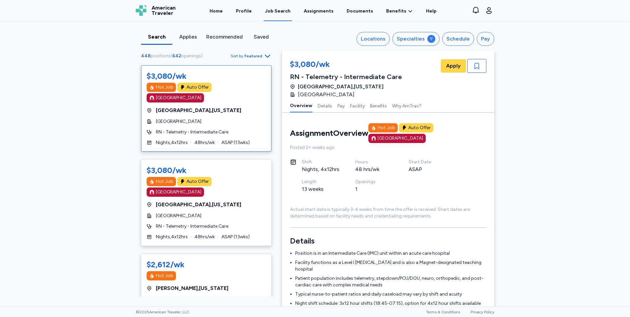
click at [256, 37] on div "Saved" at bounding box center [261, 37] width 26 height 8
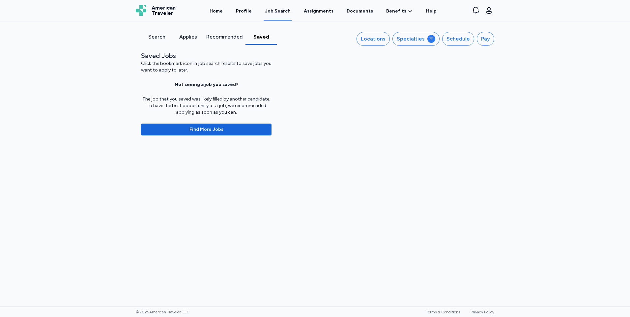
click at [154, 33] on div "Search" at bounding box center [157, 37] width 26 height 8
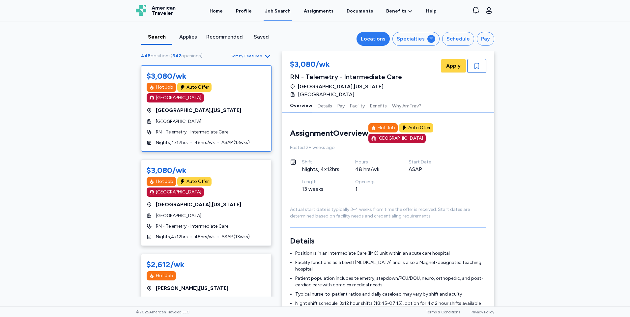
click at [380, 38] on div "Locations" at bounding box center [373, 39] width 25 height 8
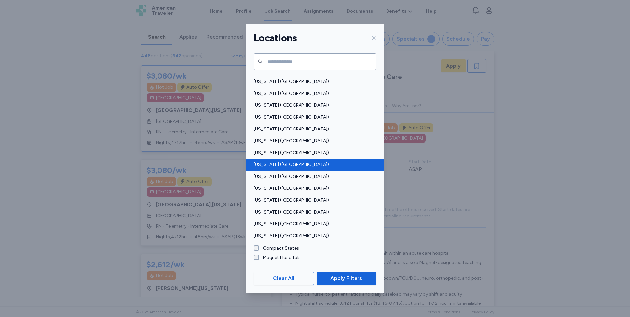
scroll to position [330, 0]
click at [325, 162] on span "[US_STATE] ([GEOGRAPHIC_DATA])" at bounding box center [313, 164] width 119 height 7
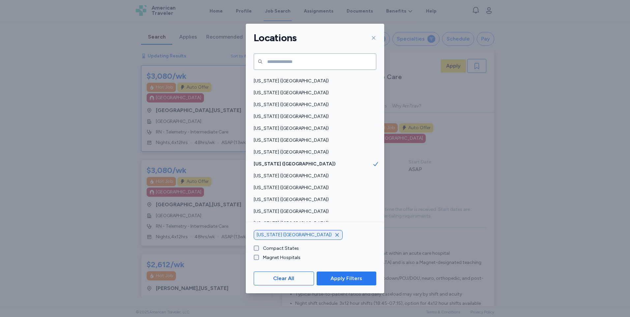
click at [347, 275] on span "Apply Filters" at bounding box center [347, 279] width 32 height 8
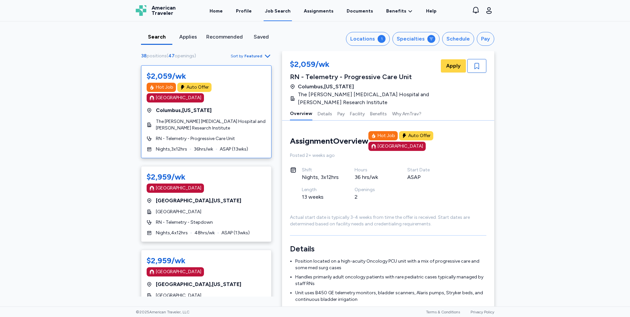
scroll to position [9, 0]
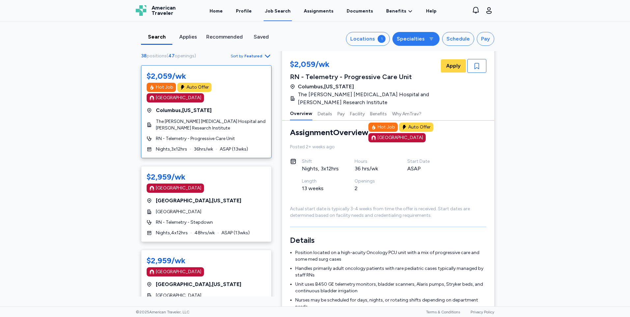
click at [411, 41] on div "Specialties" at bounding box center [411, 39] width 28 height 8
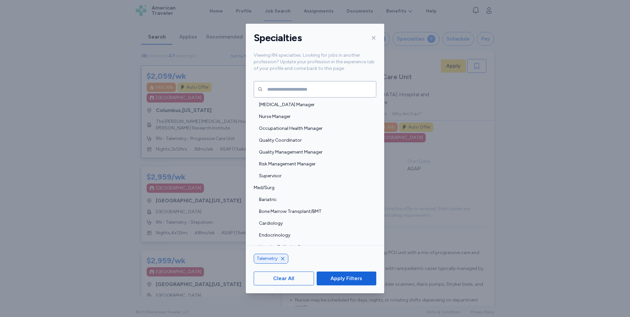
scroll to position [594, 0]
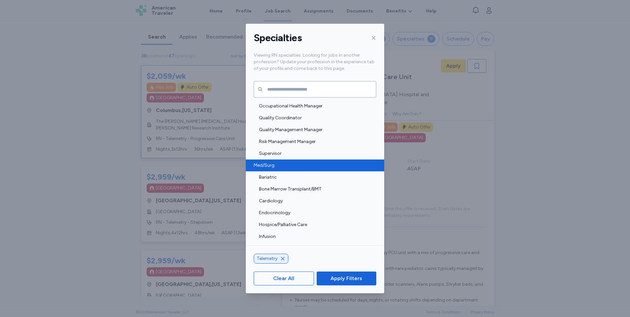
click at [282, 167] on span "Med/Surg" at bounding box center [313, 165] width 119 height 7
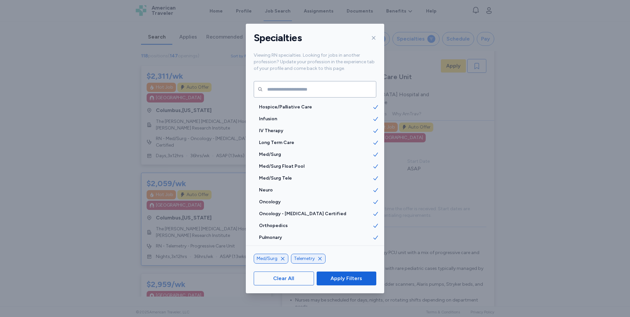
scroll to position [725, 0]
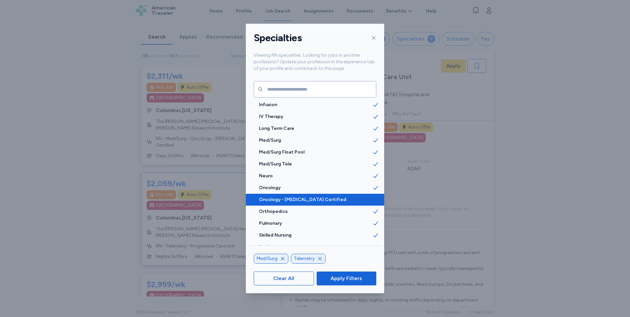
click at [328, 197] on span "Oncology - [MEDICAL_DATA] Certified" at bounding box center [315, 200] width 113 height 7
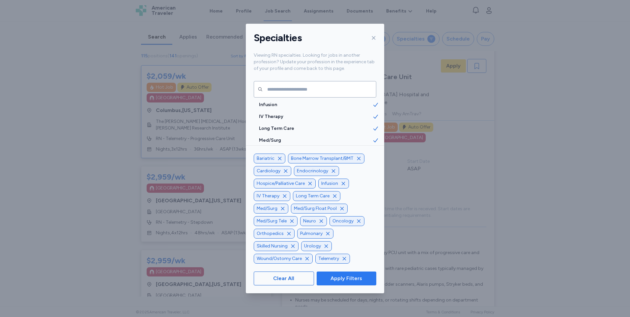
click at [354, 280] on span "Apply Filters" at bounding box center [347, 279] width 32 height 8
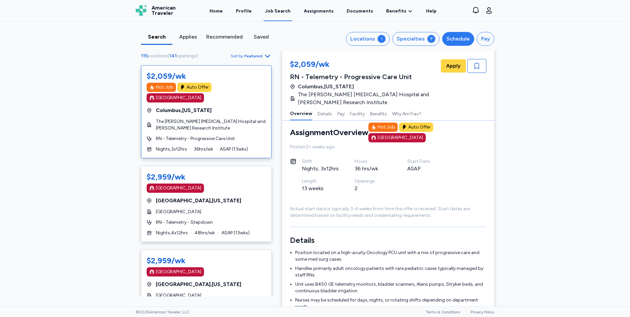
click at [458, 41] on div "Schedule" at bounding box center [458, 39] width 23 height 8
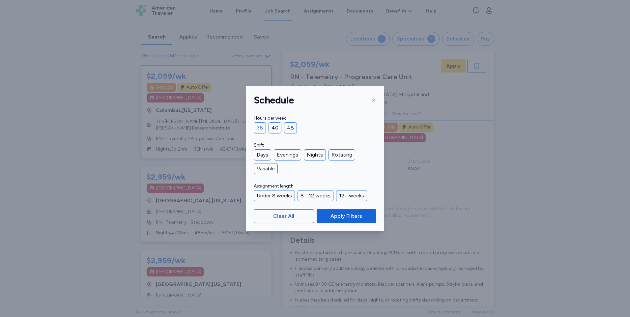
click at [257, 127] on div "36" at bounding box center [260, 127] width 12 height 11
click at [317, 153] on div "Nights" at bounding box center [315, 154] width 22 height 11
click at [339, 214] on span "Apply Filters" at bounding box center [347, 216] width 32 height 8
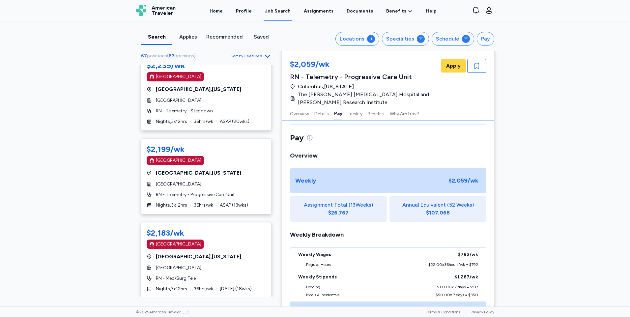
scroll to position [396, 0]
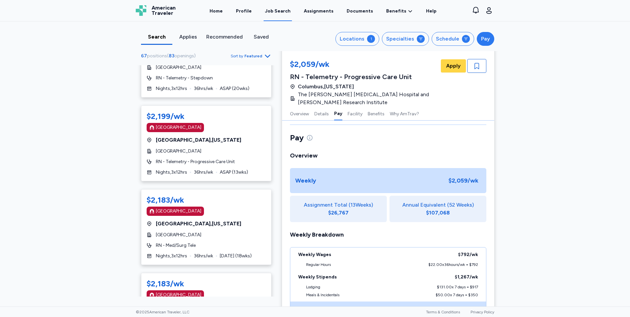
click at [482, 42] on div "Pay" at bounding box center [485, 39] width 9 height 8
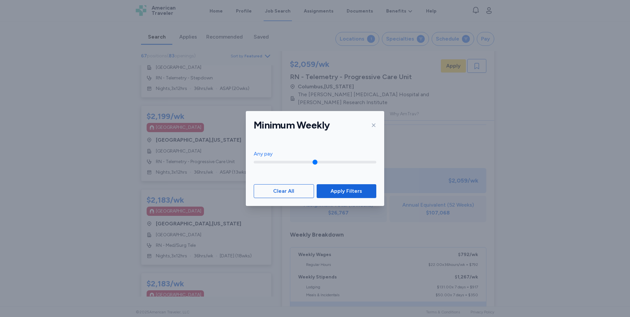
click at [373, 125] on icon at bounding box center [373, 125] width 5 height 5
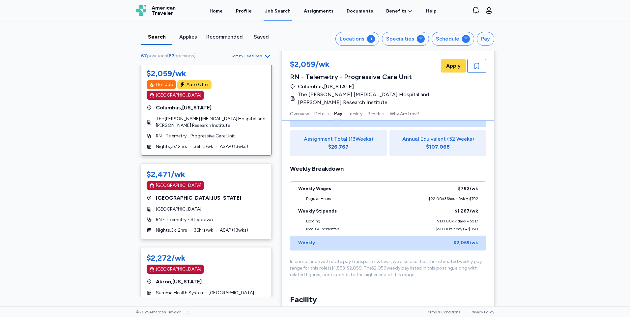
scroll to position [0, 0]
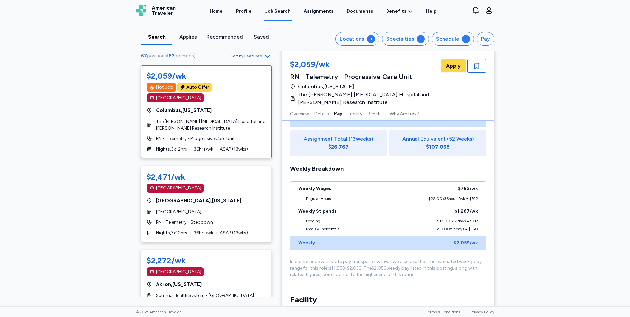
click at [264, 54] on icon "button" at bounding box center [268, 56] width 8 height 8
click at [242, 83] on div "Highest Pay" at bounding box center [229, 84] width 79 height 13
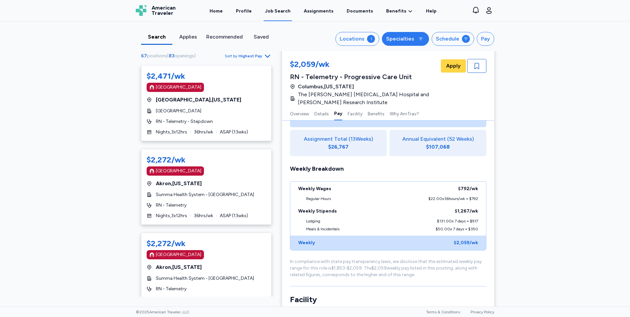
click at [409, 40] on div "Specialties" at bounding box center [400, 39] width 28 height 8
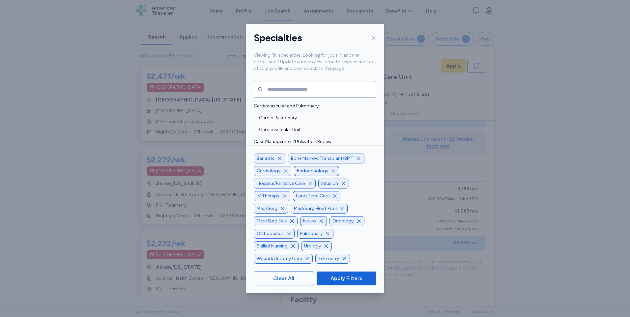
click at [358, 161] on icon "button" at bounding box center [358, 158] width 5 height 5
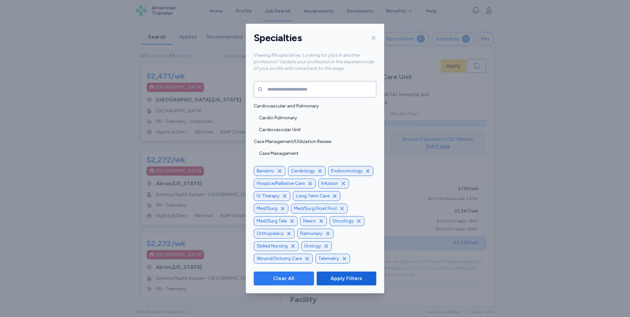
click at [299, 280] on span "Clear All" at bounding box center [284, 279] width 49 height 8
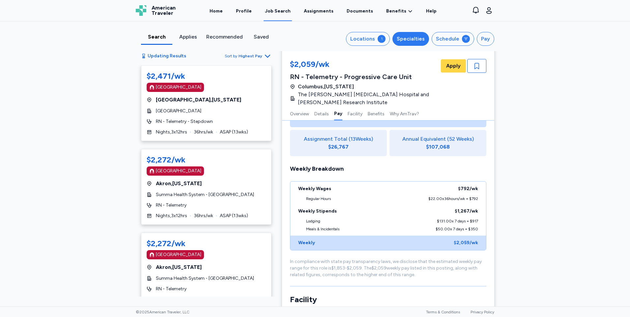
click at [412, 39] on div "Specialties" at bounding box center [411, 39] width 28 height 8
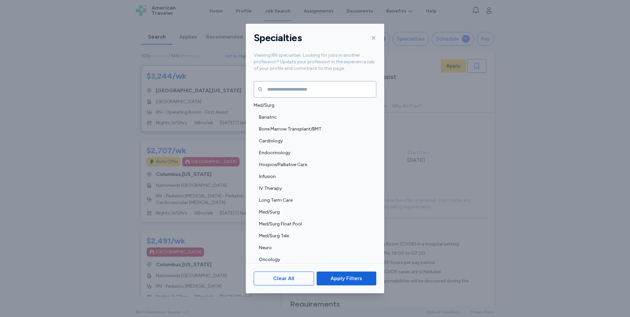
scroll to position [660, 0]
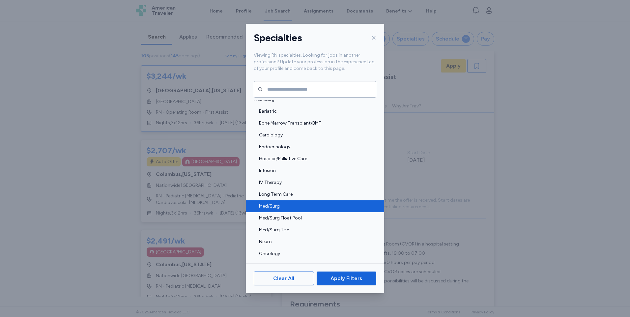
click at [318, 209] on span "Med/Surg" at bounding box center [315, 206] width 113 height 7
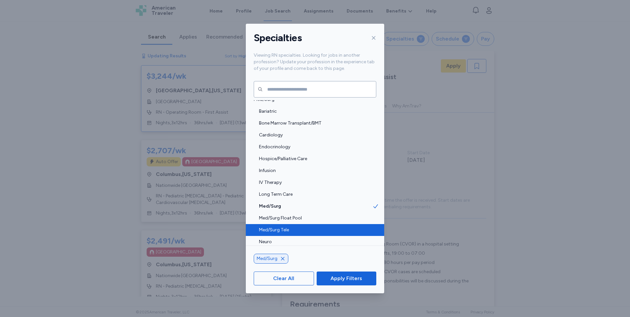
click at [306, 227] on span "Med/Surg Tele" at bounding box center [315, 230] width 113 height 7
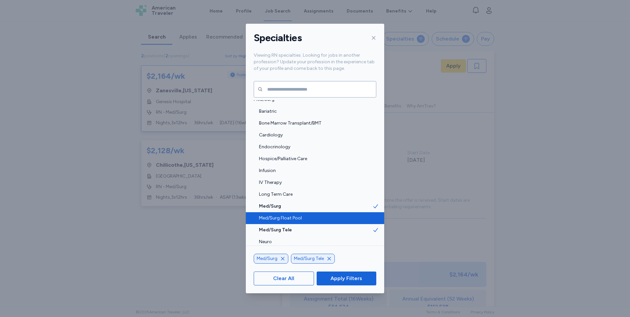
scroll to position [1, 0]
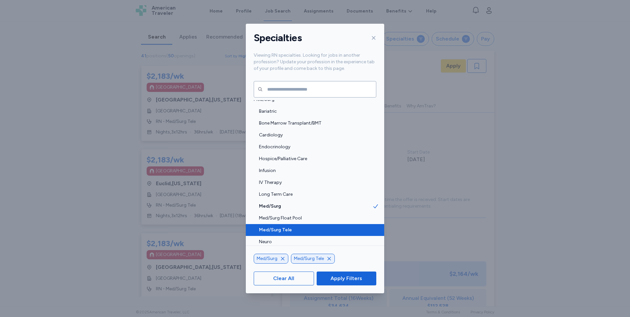
click at [303, 228] on span "Med/Surg Tele" at bounding box center [315, 230] width 113 height 7
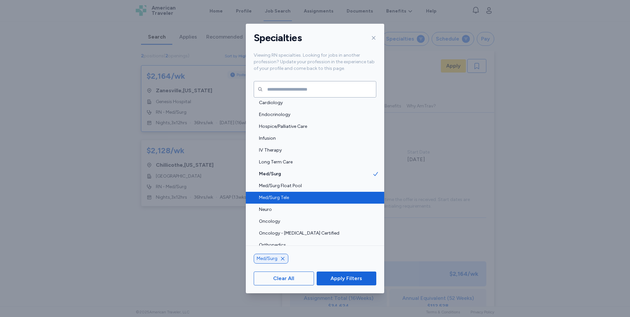
scroll to position [692, 0]
click at [313, 200] on span "Med/Surg Tele" at bounding box center [315, 197] width 113 height 7
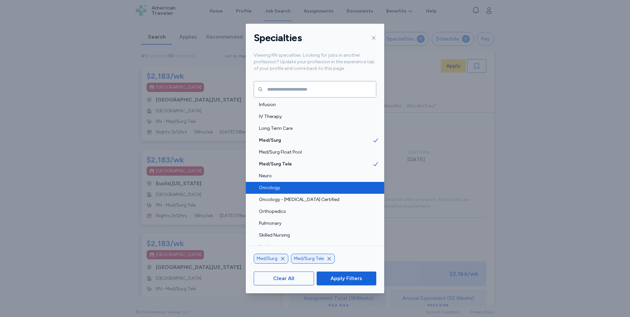
scroll to position [758, 0]
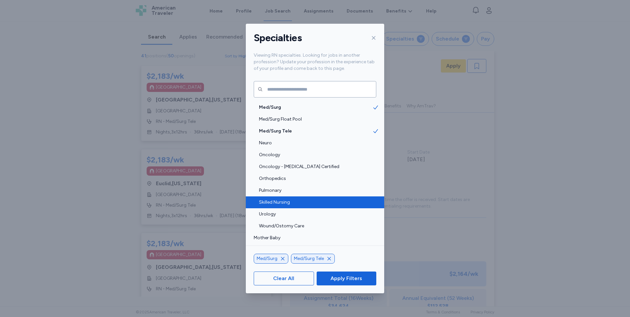
click at [316, 204] on span "Skilled Nursing" at bounding box center [315, 202] width 113 height 7
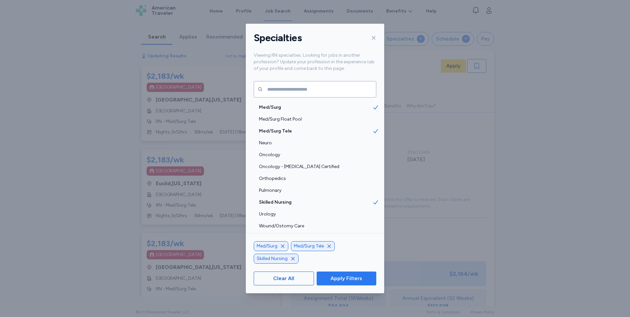
click at [349, 279] on span "Apply Filters" at bounding box center [347, 279] width 32 height 8
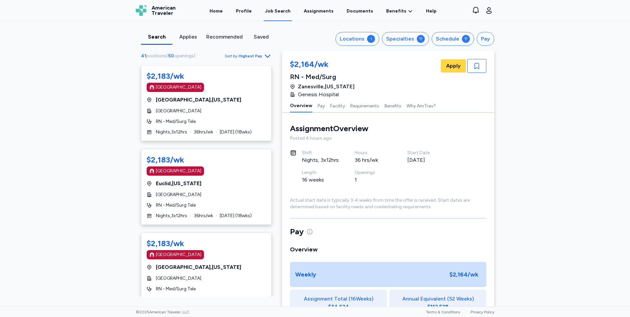
scroll to position [99, 0]
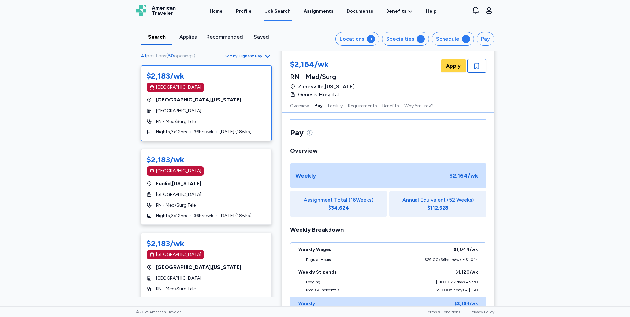
click at [225, 116] on div "$2,183/wk [GEOGRAPHIC_DATA] [GEOGRAPHIC_DATA] , [US_STATE] [GEOGRAPHIC_DATA] RN…" at bounding box center [206, 103] width 131 height 76
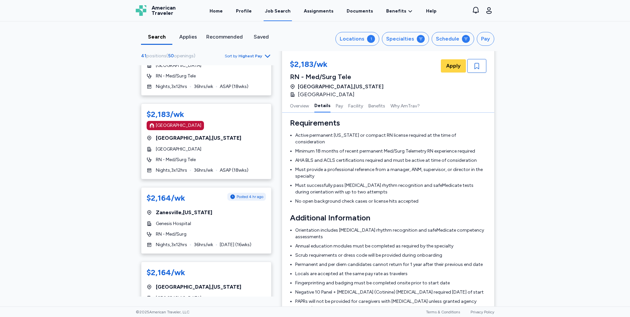
scroll to position [330, 0]
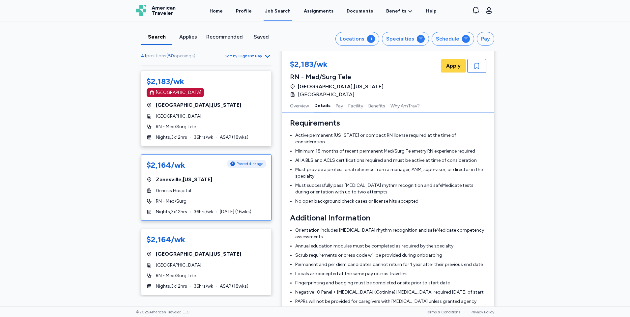
click at [219, 190] on div "Genesis Hospital" at bounding box center [206, 191] width 119 height 7
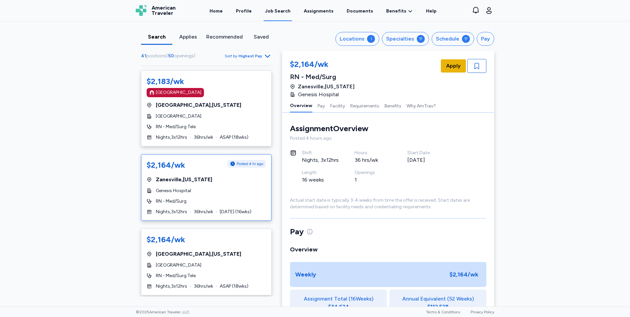
click at [449, 66] on span "Apply" at bounding box center [453, 66] width 15 height 8
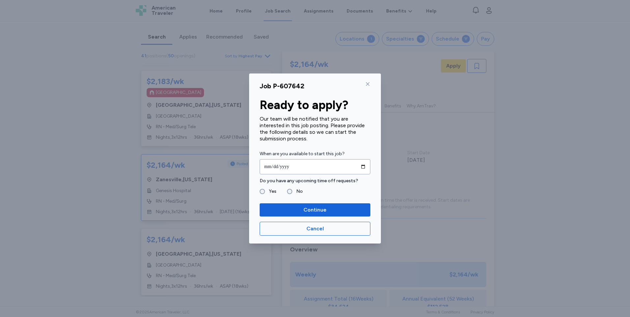
click at [367, 84] on icon at bounding box center [367, 83] width 5 height 5
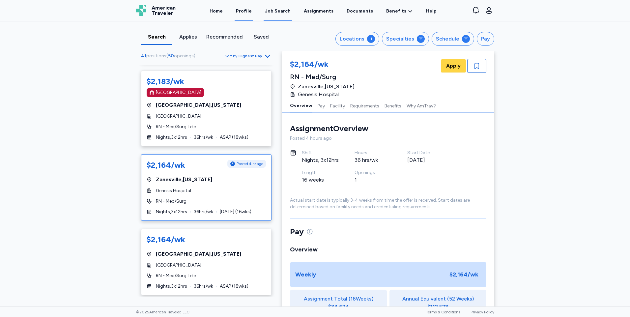
click at [248, 12] on link "Profile" at bounding box center [244, 11] width 18 height 20
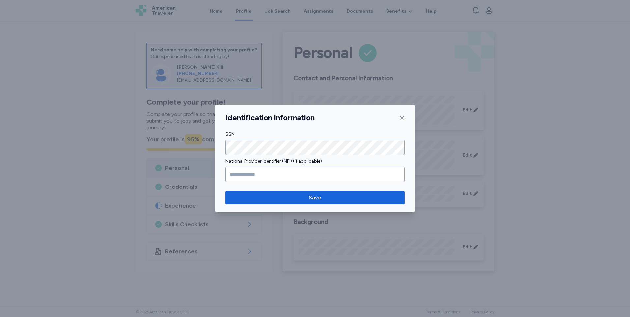
click at [402, 116] on icon "button" at bounding box center [402, 117] width 5 height 5
